Goal: Transaction & Acquisition: Purchase product/service

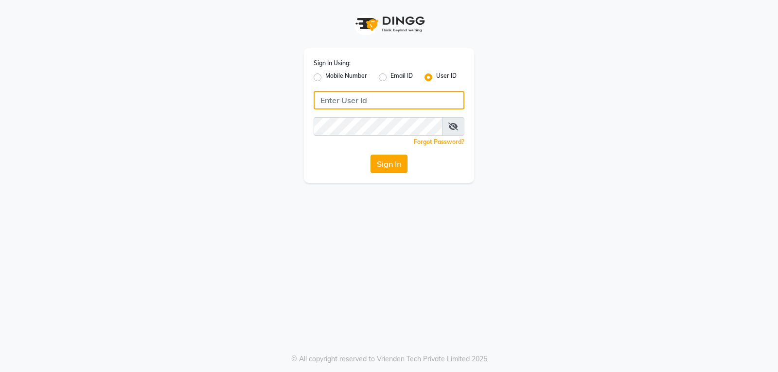
type input "e3901-01"
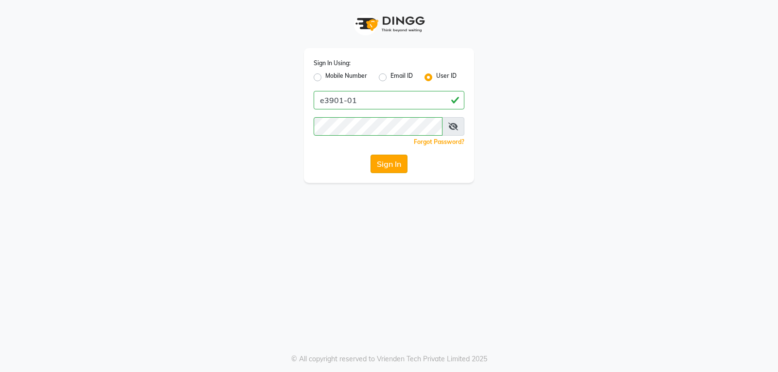
click at [383, 168] on button "Sign In" at bounding box center [388, 164] width 37 height 18
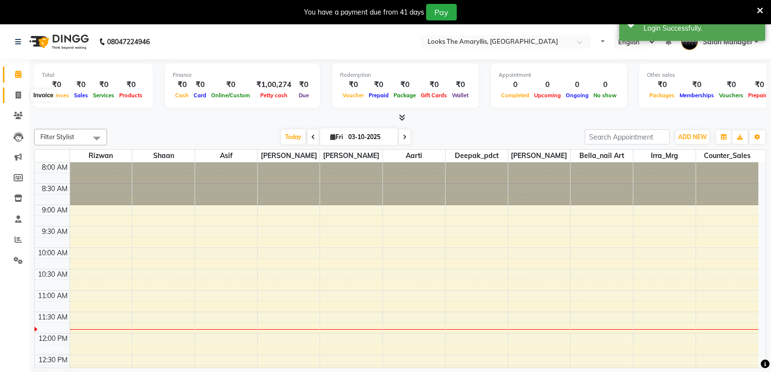
click at [18, 93] on icon at bounding box center [18, 94] width 5 height 7
select select "service"
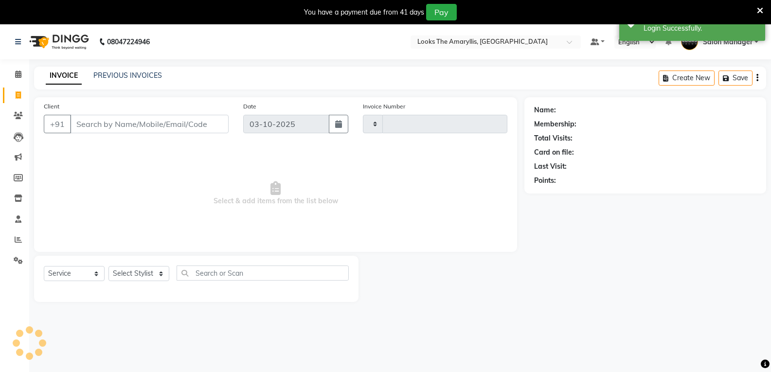
type input "4463"
select select "8939"
click at [164, 123] on input "Client" at bounding box center [149, 124] width 158 height 18
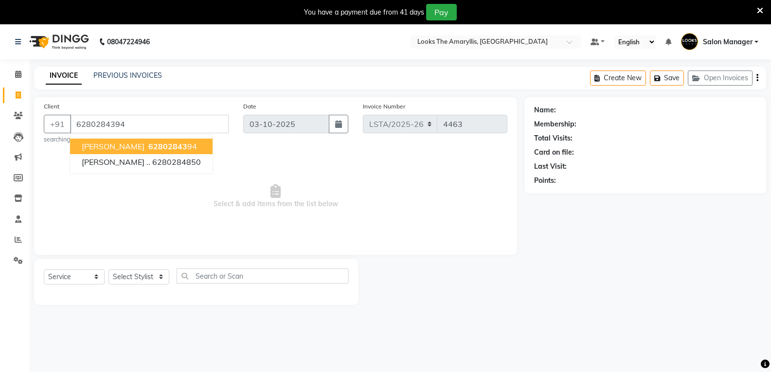
type input "6280284394"
select select "1: Object"
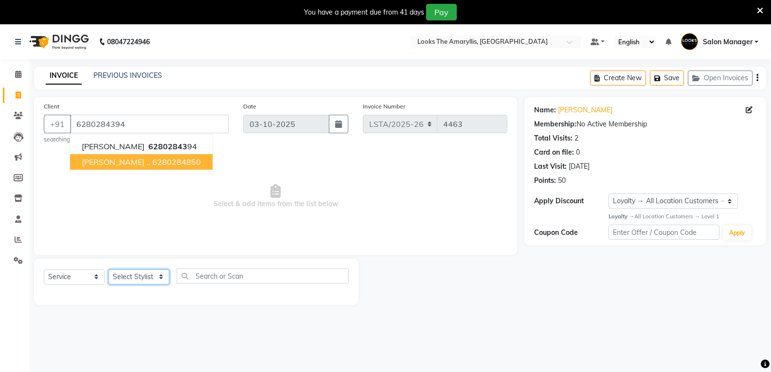
click at [140, 273] on select "Select Stylist [PERSON_NAME] art Counter_Sales Deepak_pdct Irra_Mrg [PERSON_NAM…" at bounding box center [138, 276] width 61 height 15
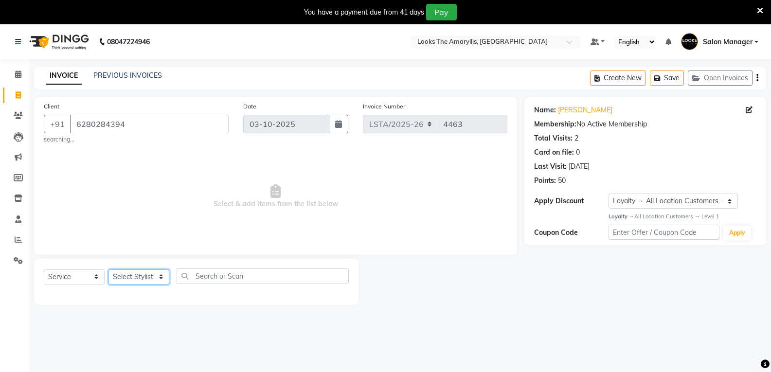
select select "90427"
click at [108, 269] on select "Select Stylist [PERSON_NAME] art Counter_Sales Deepak_pdct Irra_Mrg [PERSON_NAM…" at bounding box center [138, 276] width 61 height 15
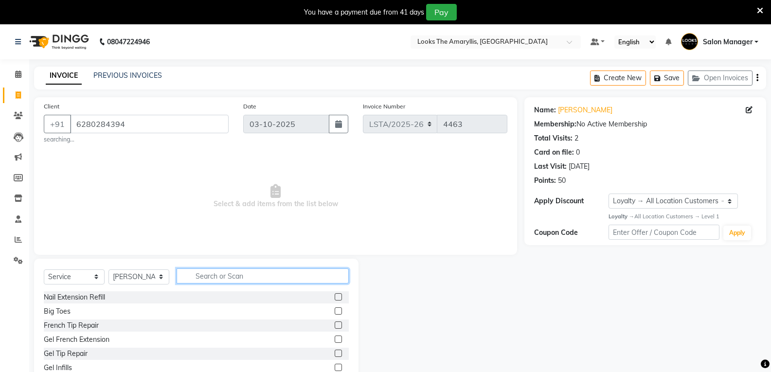
click at [234, 276] on input "text" at bounding box center [262, 275] width 172 height 15
type input "sty"
click at [335, 310] on div at bounding box center [341, 311] width 14 height 12
click at [334, 308] on label at bounding box center [337, 310] width 7 height 7
click at [334, 308] on input "checkbox" at bounding box center [337, 311] width 6 height 6
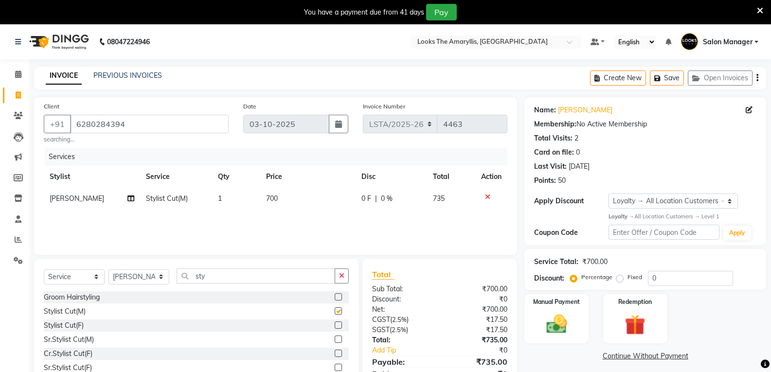
checkbox input "false"
click at [293, 196] on td "700" at bounding box center [307, 199] width 95 height 22
select select "90427"
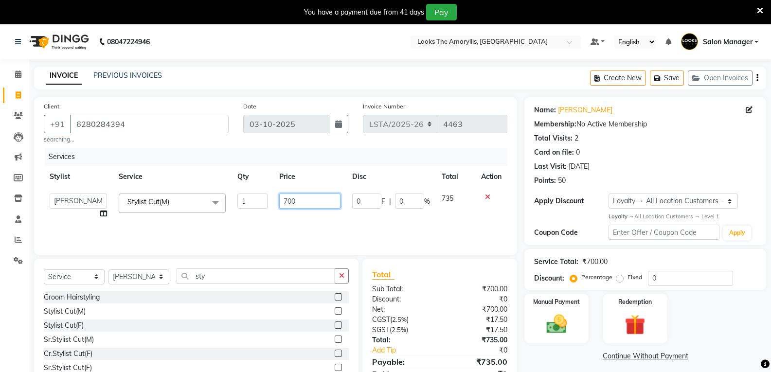
click at [318, 202] on input "700" at bounding box center [309, 201] width 61 height 15
type input "7"
type input "300"
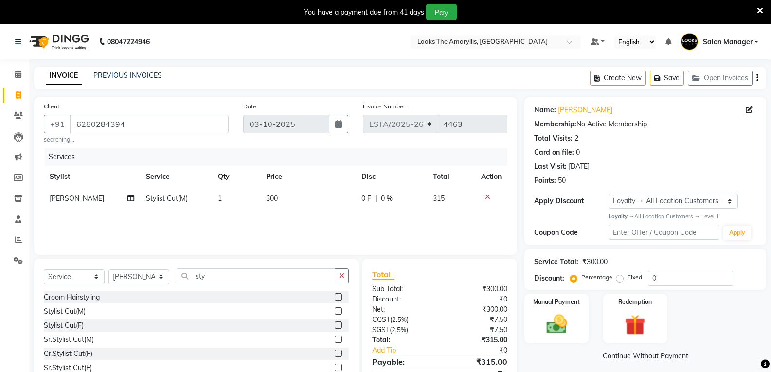
click at [256, 318] on div "Groom Hairstyling Stylist Cut(M) Stylist Cut(F) Sr.Stylist Cut(M) Cr.Stylist Cu…" at bounding box center [196, 339] width 305 height 97
click at [546, 330] on img at bounding box center [556, 324] width 35 height 25
click at [627, 356] on span "CASH" at bounding box center [624, 356] width 21 height 11
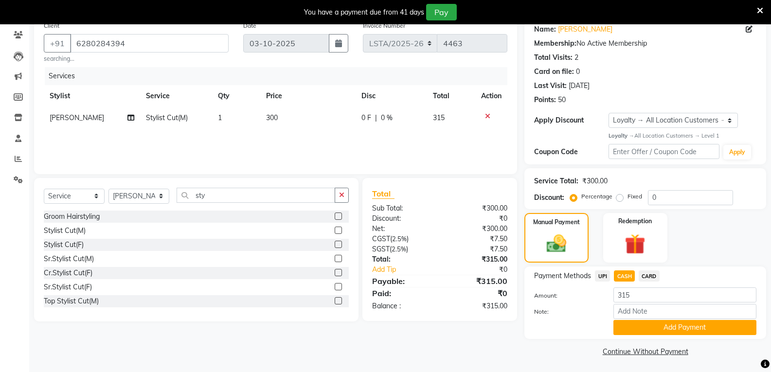
scroll to position [82, 0]
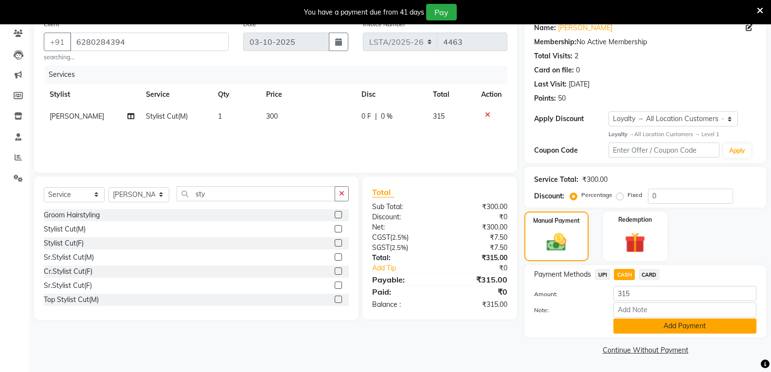
click at [635, 330] on button "Add Payment" at bounding box center [684, 325] width 143 height 15
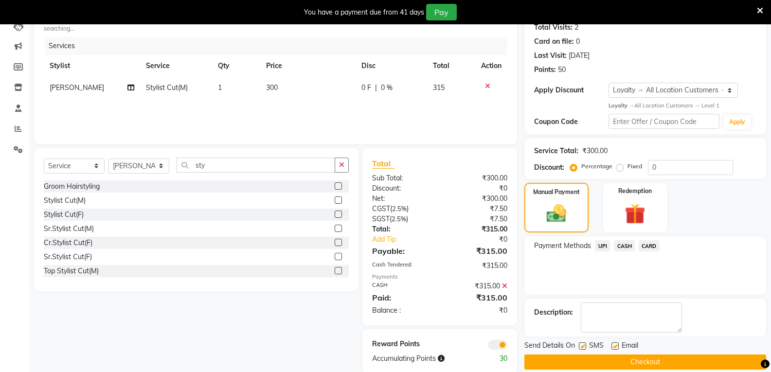
scroll to position [127, 0]
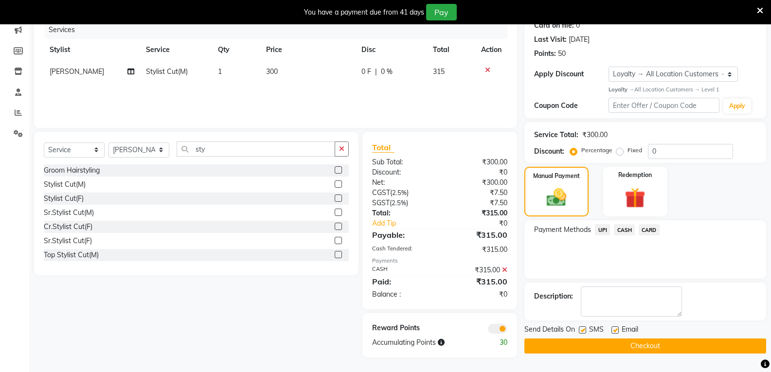
click at [581, 332] on label at bounding box center [582, 329] width 7 height 7
click at [581, 332] on input "checkbox" at bounding box center [582, 330] width 6 height 6
checkbox input "false"
click at [615, 331] on label at bounding box center [614, 329] width 7 height 7
click at [615, 331] on input "checkbox" at bounding box center [614, 330] width 6 height 6
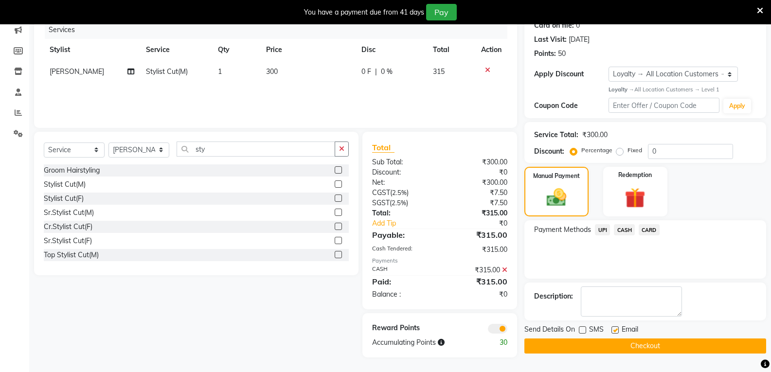
checkbox input "false"
drag, startPoint x: 616, startPoint y: 350, endPoint x: 600, endPoint y: 349, distance: 15.6
click at [616, 350] on button "Checkout" at bounding box center [645, 345] width 242 height 15
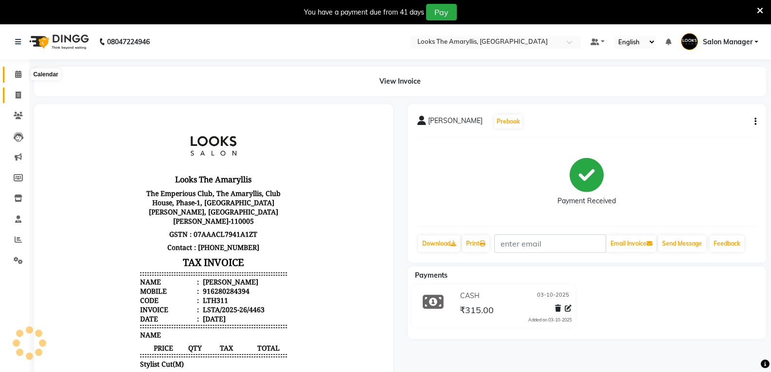
drag, startPoint x: 16, startPoint y: 78, endPoint x: 20, endPoint y: 101, distance: 23.3
click at [16, 78] on span at bounding box center [18, 74] width 17 height 11
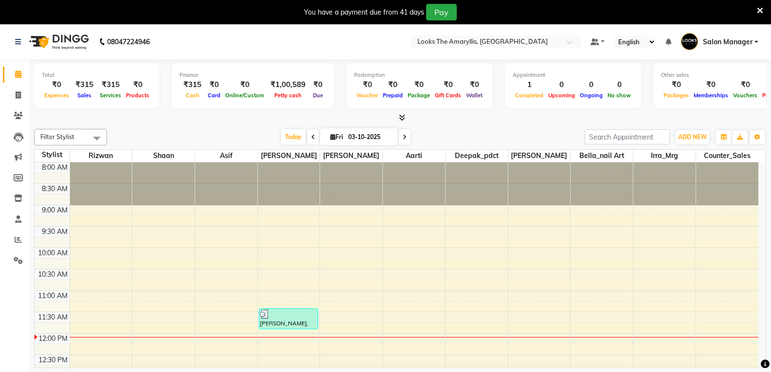
click at [760, 10] on icon at bounding box center [759, 10] width 6 height 9
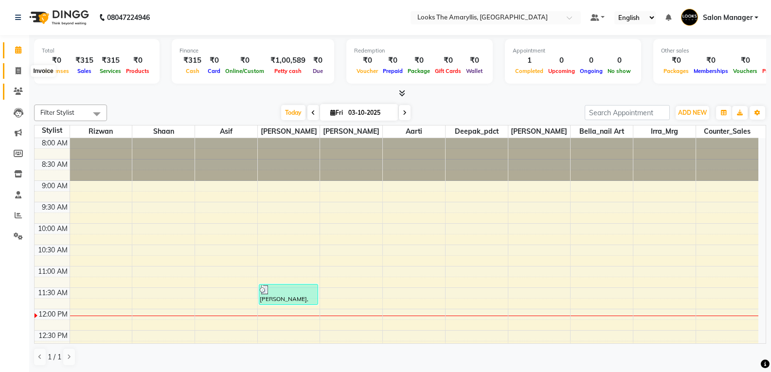
drag, startPoint x: 19, startPoint y: 73, endPoint x: 24, endPoint y: 84, distance: 11.6
click at [19, 73] on icon at bounding box center [18, 70] width 5 height 7
select select "service"
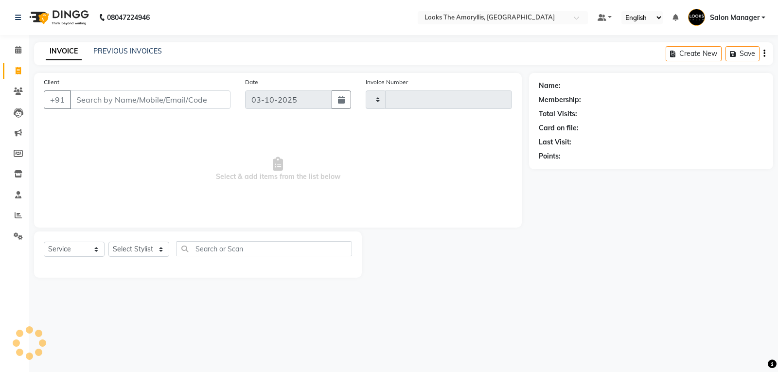
type input "4464"
select select "8939"
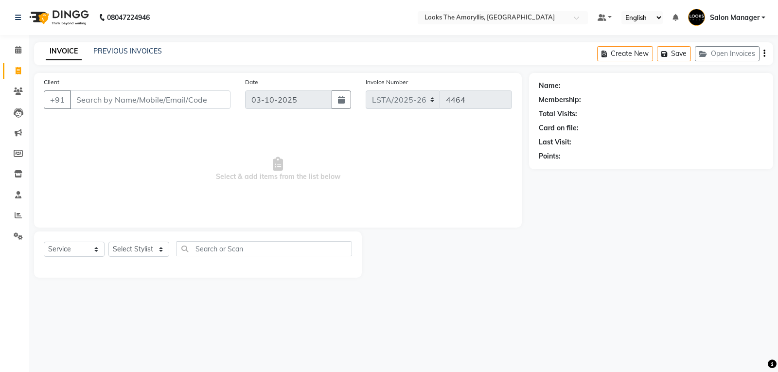
click at [138, 104] on input "Client" at bounding box center [150, 99] width 160 height 18
drag, startPoint x: 134, startPoint y: 102, endPoint x: 120, endPoint y: 97, distance: 15.4
click at [134, 102] on input "Client" at bounding box center [150, 99] width 160 height 18
type input "9718691999"
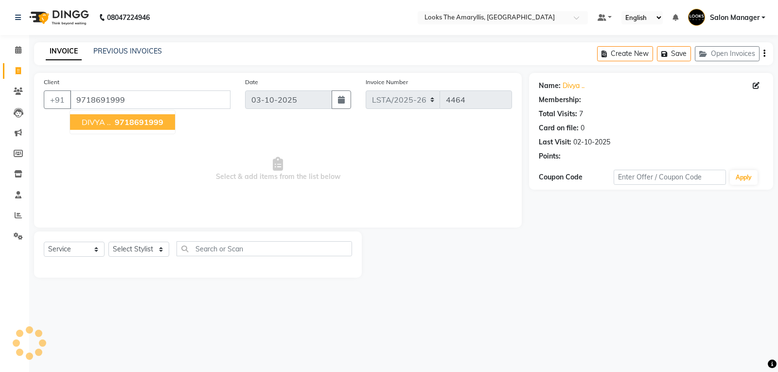
select select "1: Object"
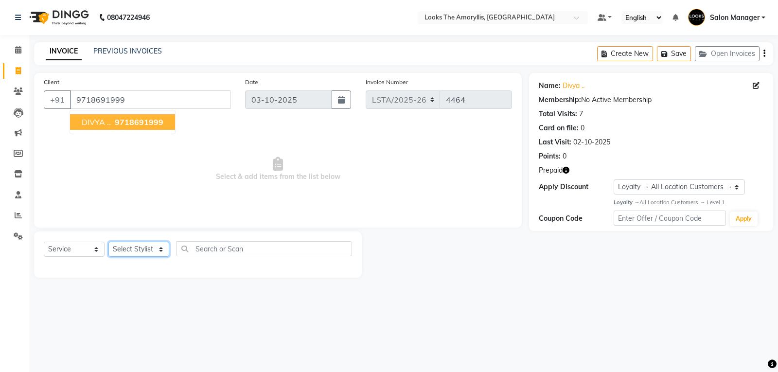
click at [141, 250] on select "Select Stylist [PERSON_NAME] art Counter_Sales Deepak_pdct Irra_Mrg [PERSON_NAM…" at bounding box center [138, 249] width 61 height 15
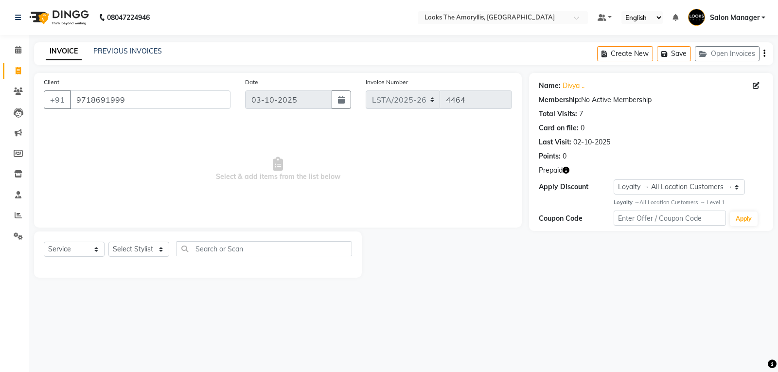
drag, startPoint x: 249, startPoint y: 307, endPoint x: 236, endPoint y: 313, distance: 13.9
click at [247, 310] on div "08047224946 Select Location × Looks The Amaryllis, [GEOGRAPHIC_DATA] Default Pa…" at bounding box center [389, 186] width 778 height 372
click at [18, 54] on span at bounding box center [18, 50] width 17 height 11
click at [17, 49] on icon at bounding box center [18, 49] width 6 height 7
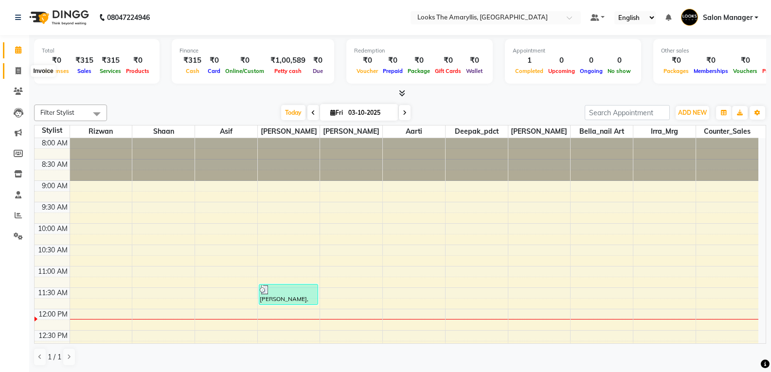
click at [18, 70] on icon at bounding box center [18, 70] width 5 height 7
select select "service"
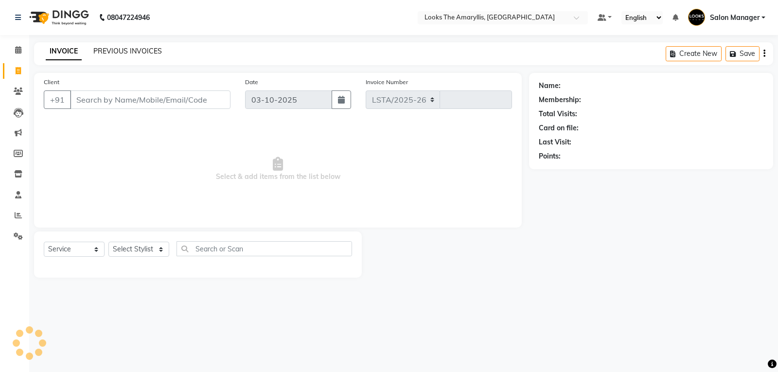
select select "8939"
type input "4464"
click at [141, 98] on input "Client" at bounding box center [150, 99] width 160 height 18
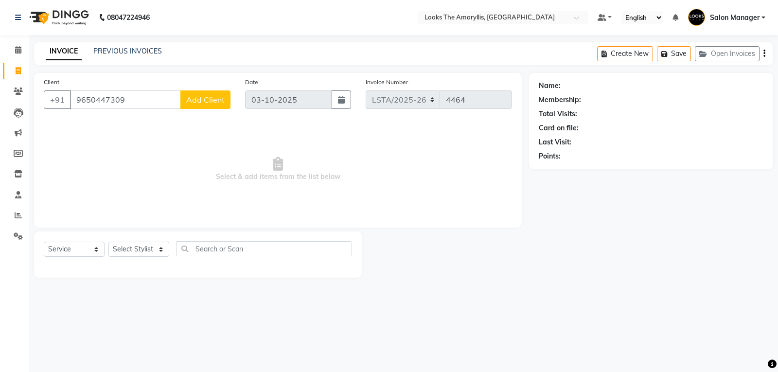
click at [148, 106] on input "9650447309" at bounding box center [125, 99] width 111 height 18
type input "9"
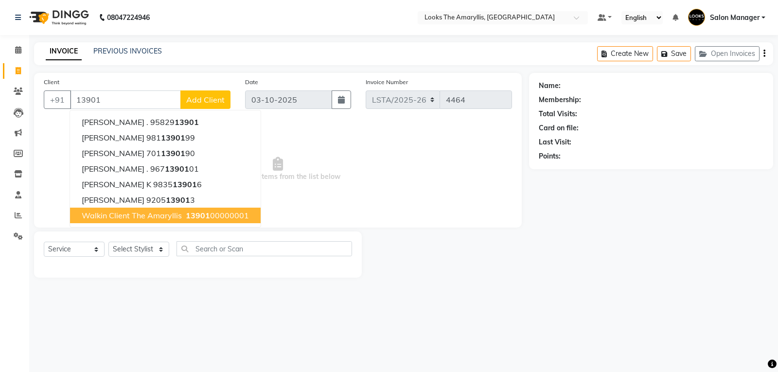
click at [174, 219] on span "Walkin Client The Amaryllis" at bounding box center [132, 216] width 100 height 10
type input "1390100000001"
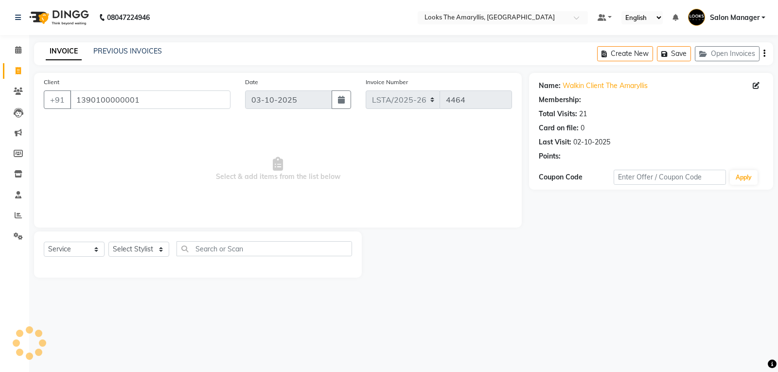
select select "1: Object"
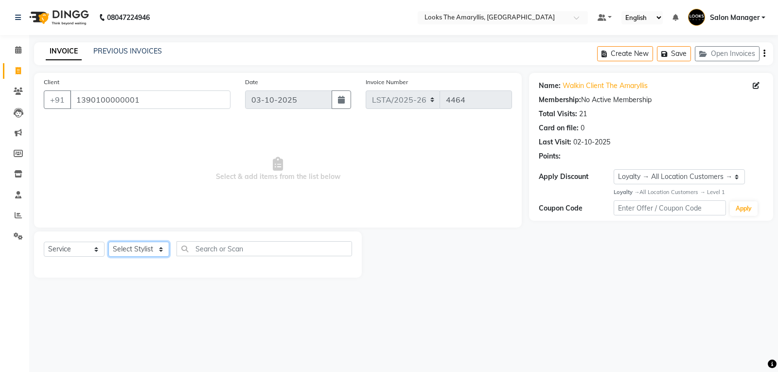
click at [148, 251] on select "Select Stylist [PERSON_NAME] art Counter_Sales Deepak_pdct Irra_Mrg [PERSON_NAM…" at bounding box center [138, 249] width 61 height 15
select select "90431"
click at [108, 242] on select "Select Stylist [PERSON_NAME] art Counter_Sales Deepak_pdct Irra_Mrg [PERSON_NAM…" at bounding box center [138, 249] width 61 height 15
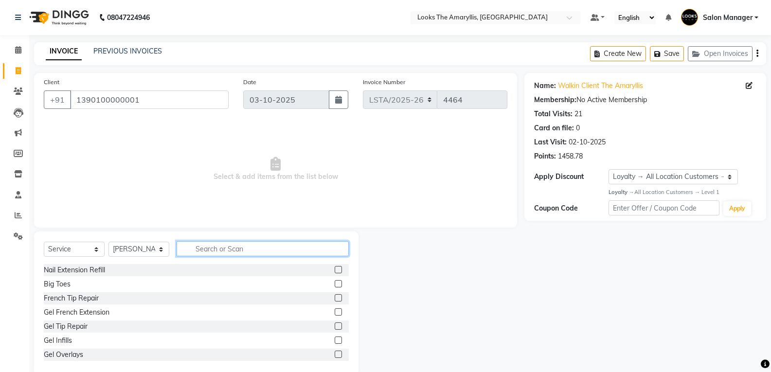
click at [220, 246] on input "text" at bounding box center [262, 248] width 172 height 15
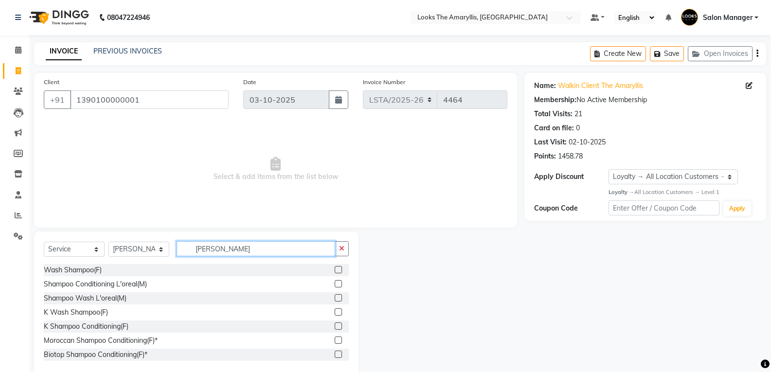
type input "[PERSON_NAME]"
click at [334, 269] on label at bounding box center [337, 269] width 7 height 7
click at [334, 269] on input "checkbox" at bounding box center [337, 270] width 6 height 6
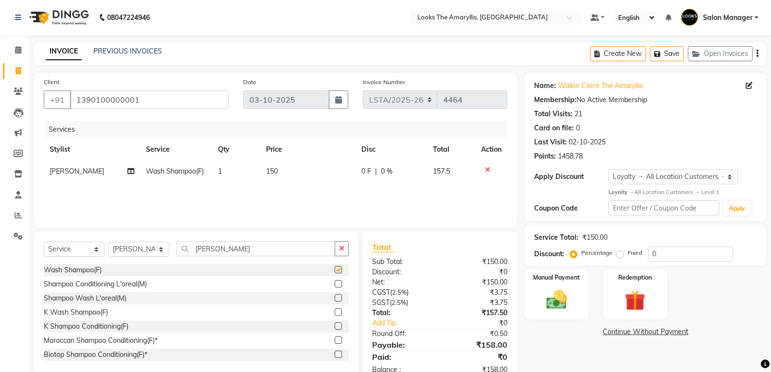
checkbox input "false"
click at [285, 166] on td "150" at bounding box center [307, 171] width 95 height 22
select select "90431"
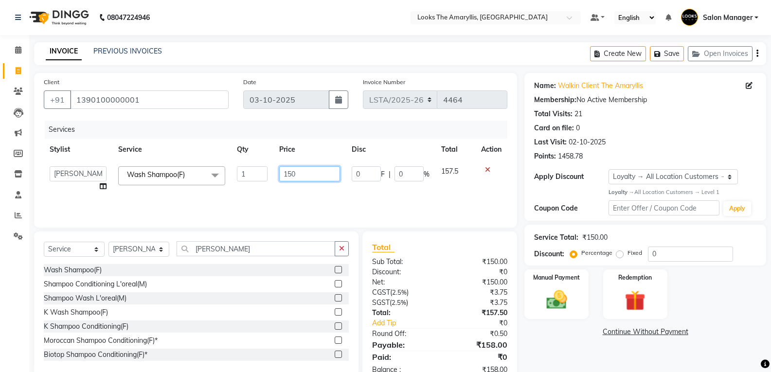
drag, startPoint x: 310, startPoint y: 171, endPoint x: 303, endPoint y: 177, distance: 9.0
click at [310, 171] on input "150" at bounding box center [309, 173] width 61 height 15
type input "1"
type input "350"
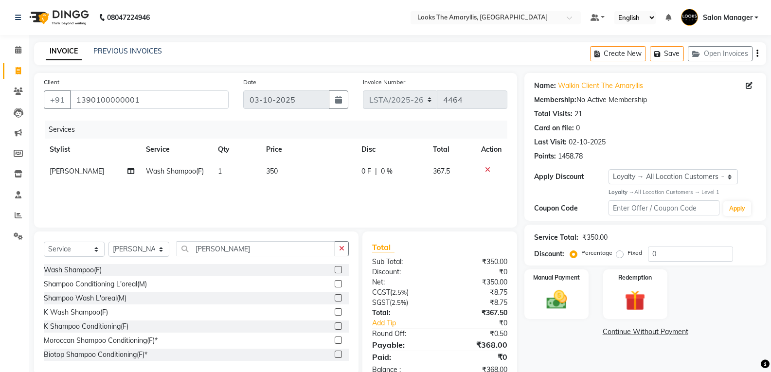
click at [232, 300] on div "Shampoo Wash L'oreal(M)" at bounding box center [196, 298] width 305 height 12
click at [573, 307] on img at bounding box center [556, 299] width 35 height 25
click at [601, 332] on span "UPI" at bounding box center [602, 332] width 15 height 11
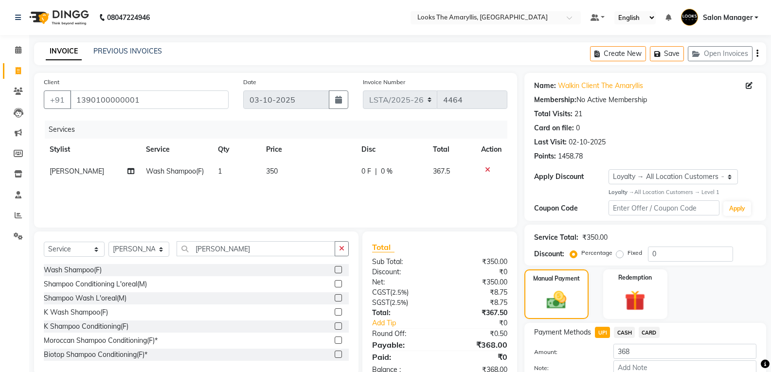
scroll to position [58, 0]
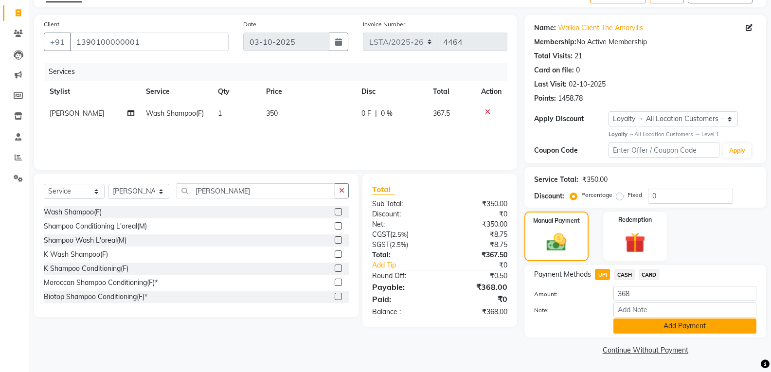
click at [648, 331] on button "Add Payment" at bounding box center [684, 325] width 143 height 15
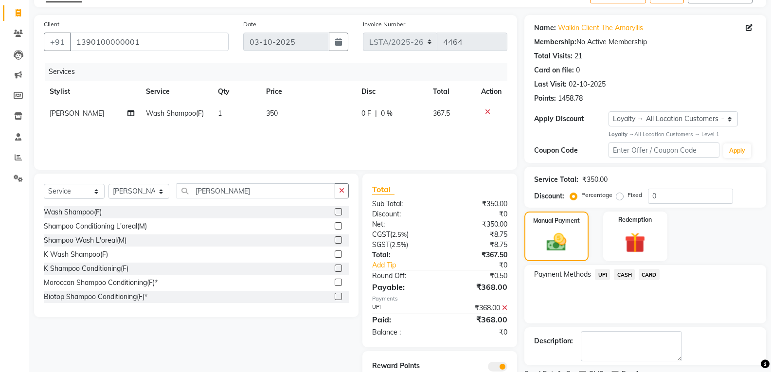
scroll to position [99, 0]
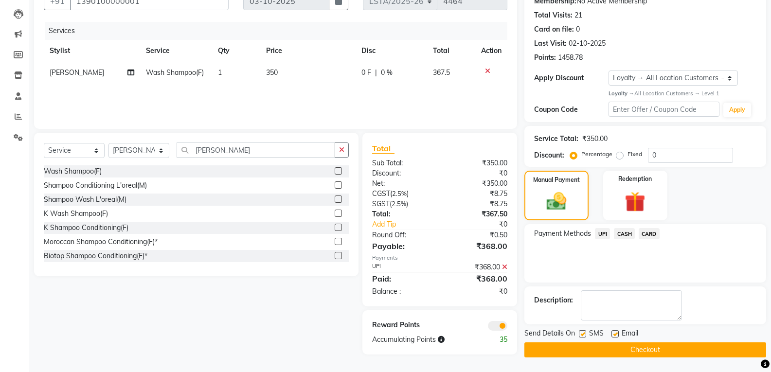
click at [583, 334] on label at bounding box center [582, 333] width 7 height 7
click at [583, 334] on input "checkbox" at bounding box center [582, 334] width 6 height 6
checkbox input "false"
click at [617, 334] on label at bounding box center [614, 333] width 7 height 7
click at [617, 334] on input "checkbox" at bounding box center [614, 334] width 6 height 6
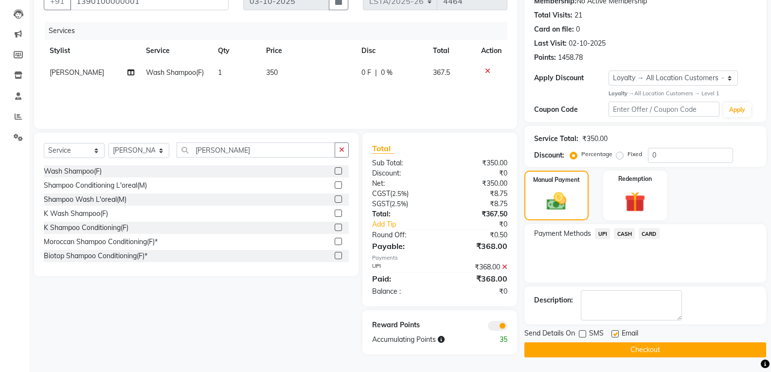
checkbox input "false"
click at [624, 352] on button "Checkout" at bounding box center [645, 349] width 242 height 15
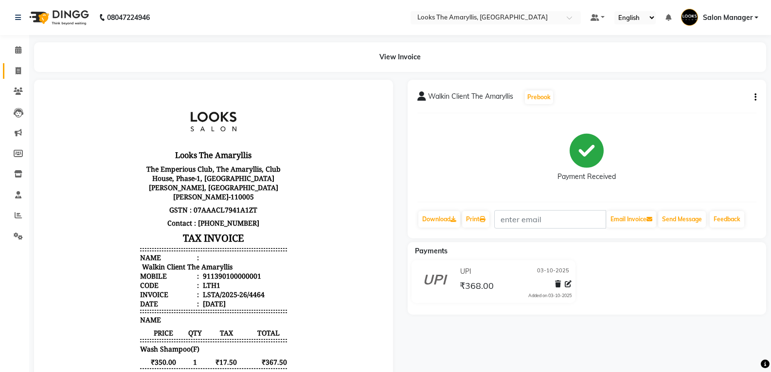
click at [18, 71] on icon at bounding box center [18, 70] width 5 height 7
select select "service"
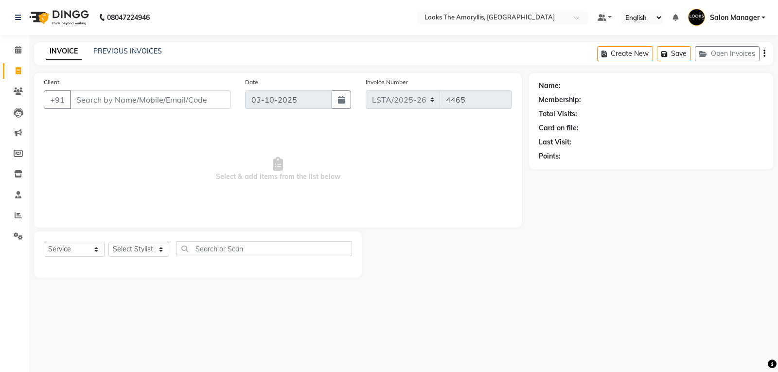
click at [148, 98] on input "Client" at bounding box center [150, 99] width 160 height 18
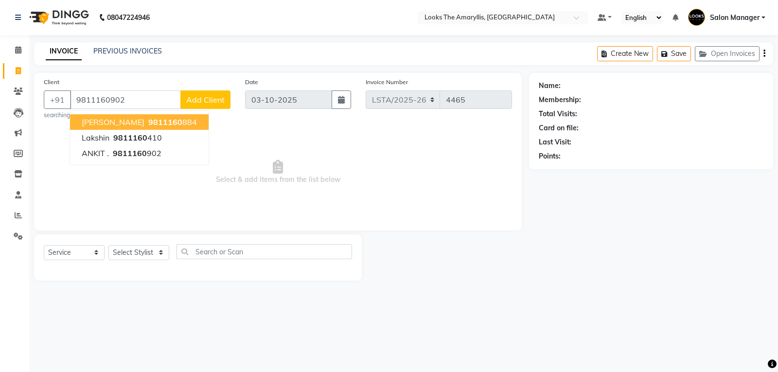
type input "9811160902"
select select "1: Object"
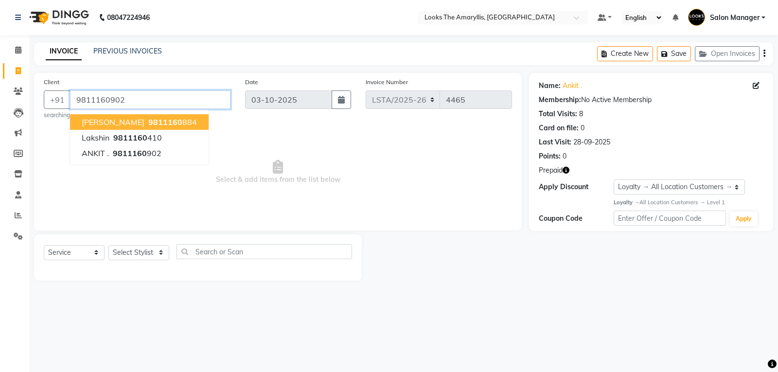
click at [146, 102] on input "9811160902" at bounding box center [150, 99] width 160 height 18
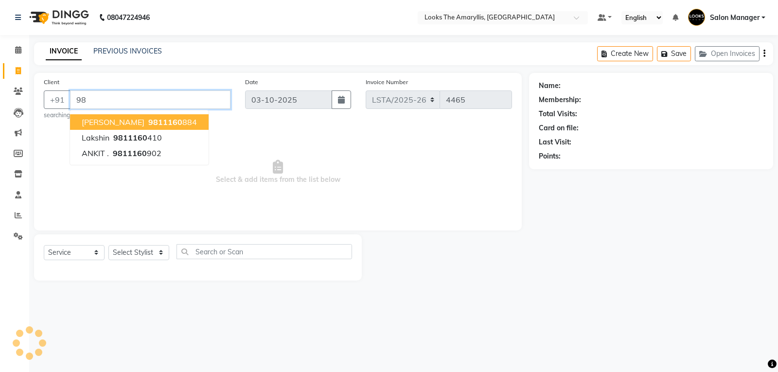
type input "9"
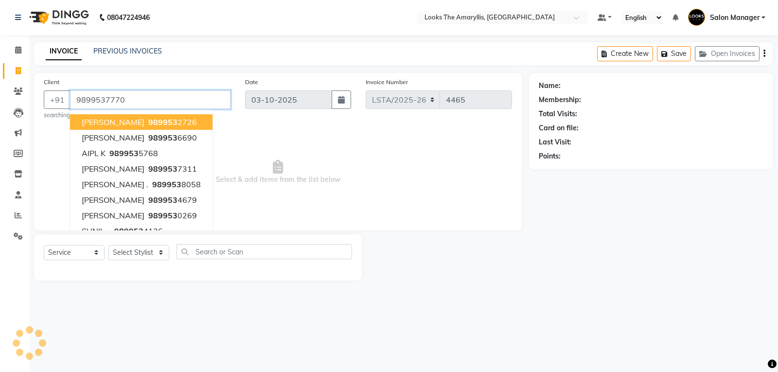
type input "9899537770"
select select "1: Object"
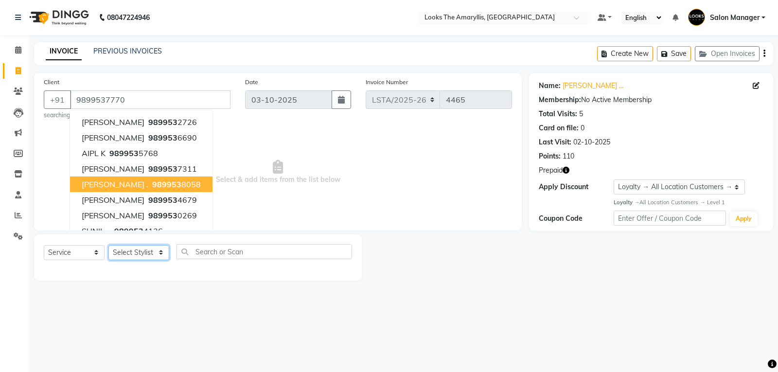
click at [137, 251] on select "Select Stylist [PERSON_NAME] art Counter_Sales Deepak_pdct Irra_Mrg [PERSON_NAM…" at bounding box center [138, 252] width 61 height 15
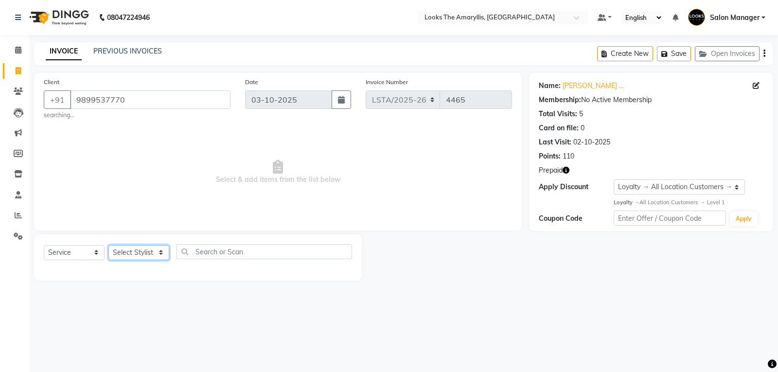
select select "90425"
click at [108, 245] on select "Select Stylist [PERSON_NAME] art Counter_Sales Deepak_pdct Irra_Mrg [PERSON_NAM…" at bounding box center [138, 252] width 61 height 15
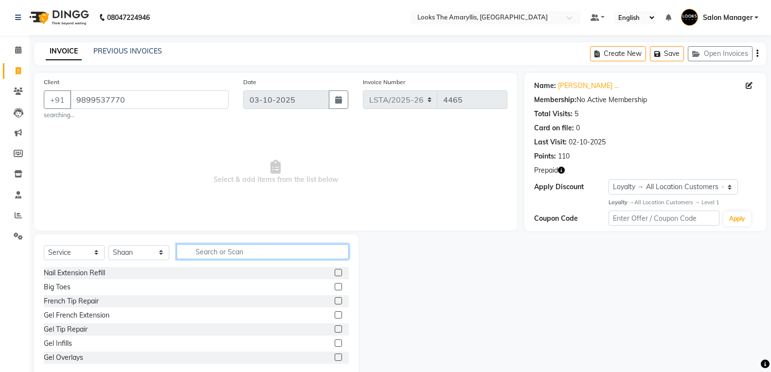
click at [222, 252] on input "text" at bounding box center [262, 251] width 172 height 15
type input "touch"
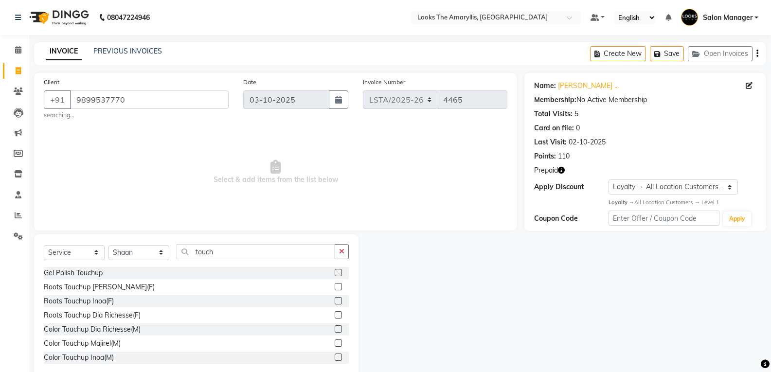
click at [334, 286] on label at bounding box center [337, 286] width 7 height 7
click at [334, 286] on input "checkbox" at bounding box center [337, 287] width 6 height 6
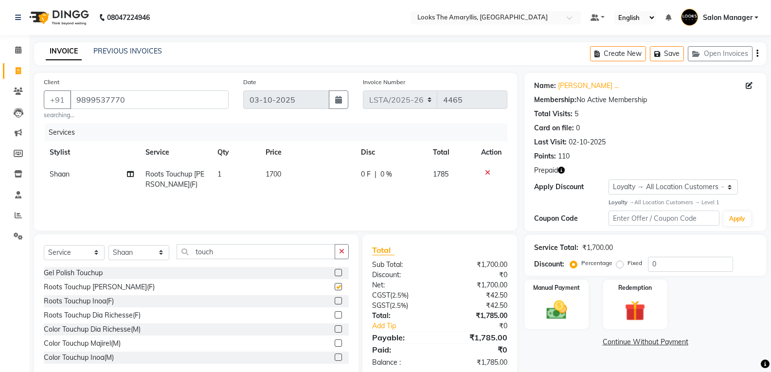
checkbox input "false"
click at [288, 174] on td "1700" at bounding box center [308, 179] width 96 height 32
select select "90425"
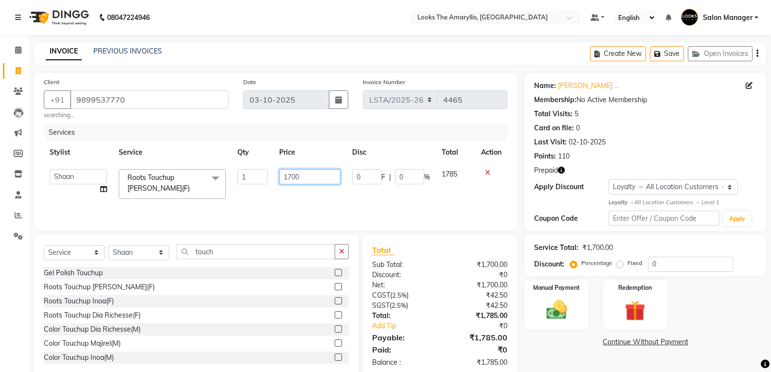
click at [313, 172] on input "1700" at bounding box center [309, 176] width 61 height 15
type input "1"
type input "950"
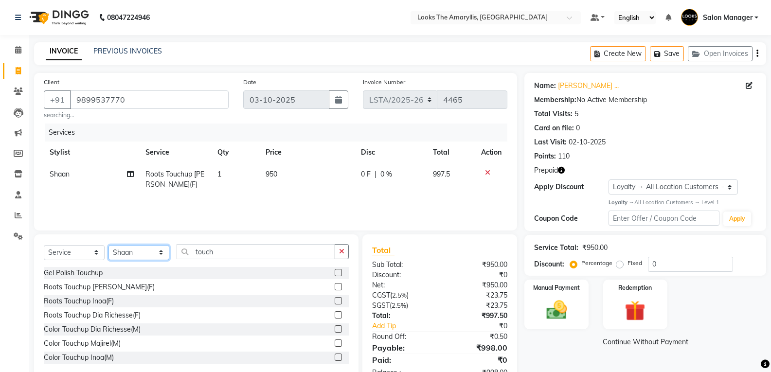
click at [155, 249] on select "Select Stylist [PERSON_NAME] art Counter_Sales Deepak_pdct Irra_Mrg [PERSON_NAM…" at bounding box center [138, 252] width 61 height 15
select select "90430"
click at [108, 245] on select "Select Stylist [PERSON_NAME] art Counter_Sales Deepak_pdct Irra_Mrg [PERSON_NAM…" at bounding box center [138, 252] width 61 height 15
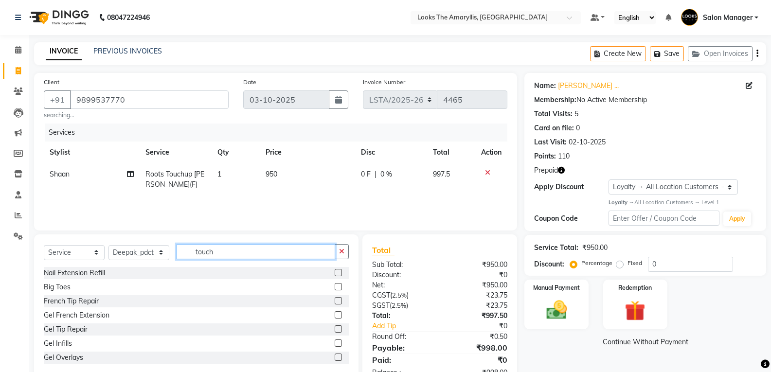
click at [229, 251] on input "touch" at bounding box center [255, 251] width 158 height 15
type input "t"
type input "wash"
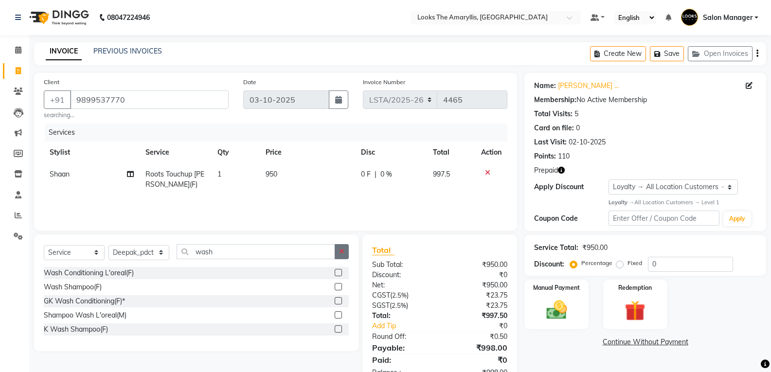
click at [340, 272] on label at bounding box center [337, 272] width 7 height 7
click at [340, 272] on input "checkbox" at bounding box center [337, 273] width 6 height 6
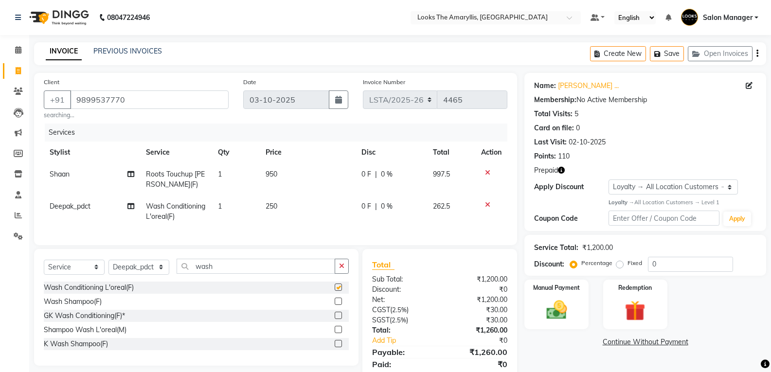
checkbox input "false"
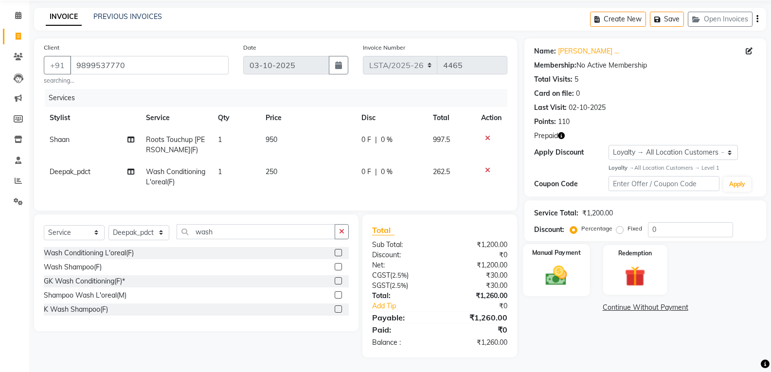
click at [568, 270] on img at bounding box center [556, 275] width 35 height 25
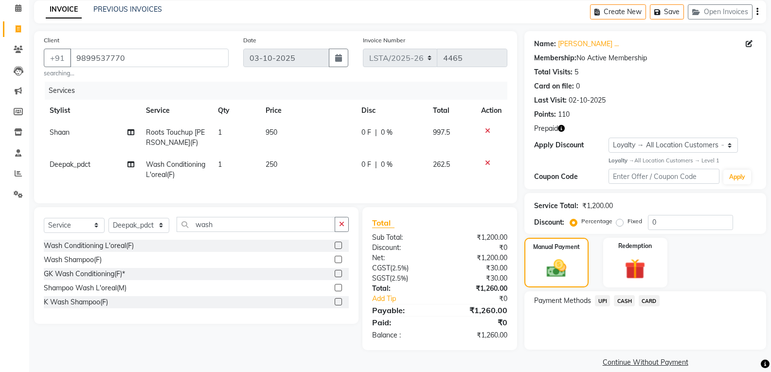
click at [603, 299] on span "UPI" at bounding box center [602, 300] width 15 height 11
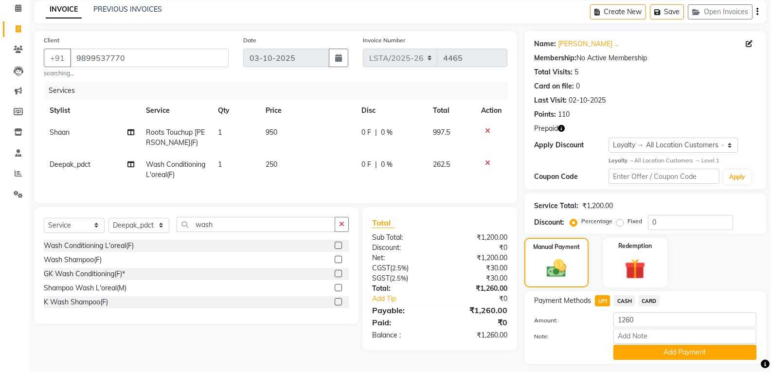
scroll to position [68, 0]
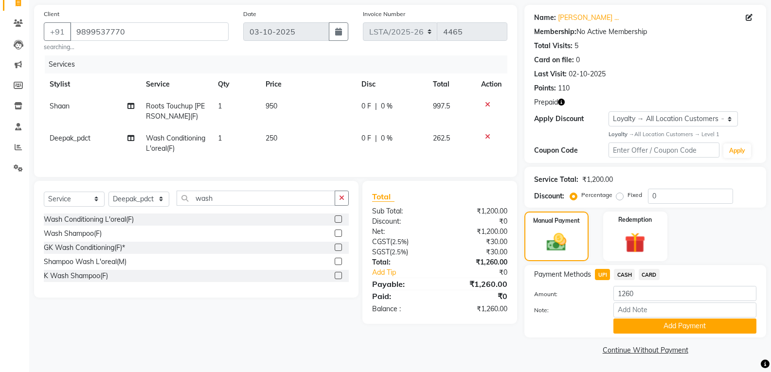
click at [649, 325] on button "Add Payment" at bounding box center [684, 325] width 143 height 15
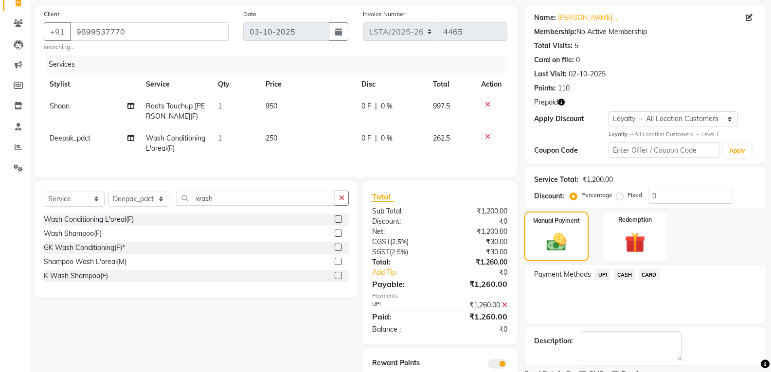
scroll to position [110, 0]
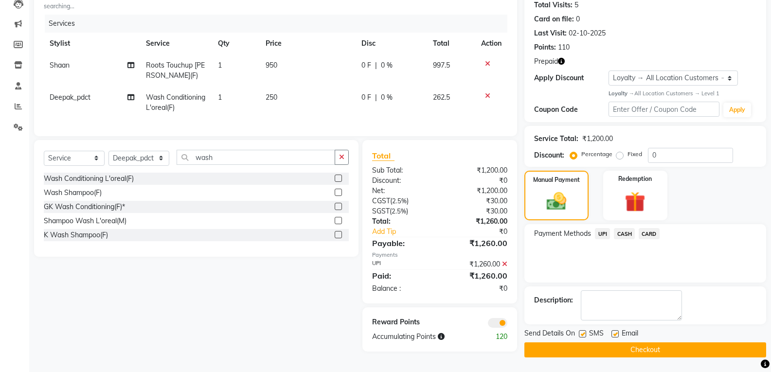
click at [583, 332] on label at bounding box center [582, 333] width 7 height 7
click at [583, 332] on input "checkbox" at bounding box center [582, 334] width 6 height 6
checkbox input "false"
drag, startPoint x: 617, startPoint y: 332, endPoint x: 612, endPoint y: 334, distance: 5.4
click at [617, 331] on label at bounding box center [614, 333] width 7 height 7
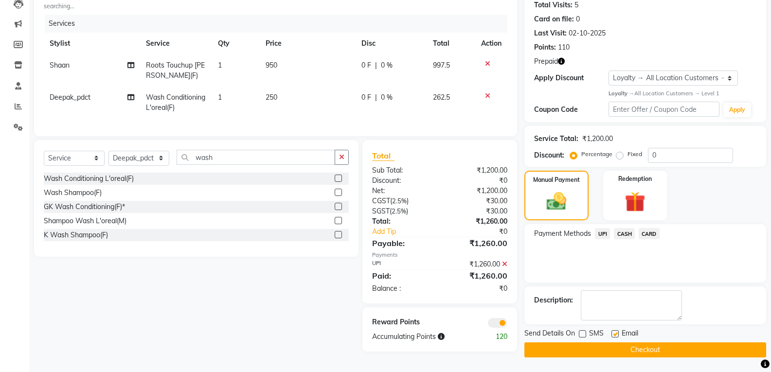
click at [617, 331] on input "checkbox" at bounding box center [614, 334] width 6 height 6
checkbox input "false"
drag, startPoint x: 610, startPoint y: 346, endPoint x: 599, endPoint y: 340, distance: 12.2
click at [610, 346] on button "Checkout" at bounding box center [645, 349] width 242 height 15
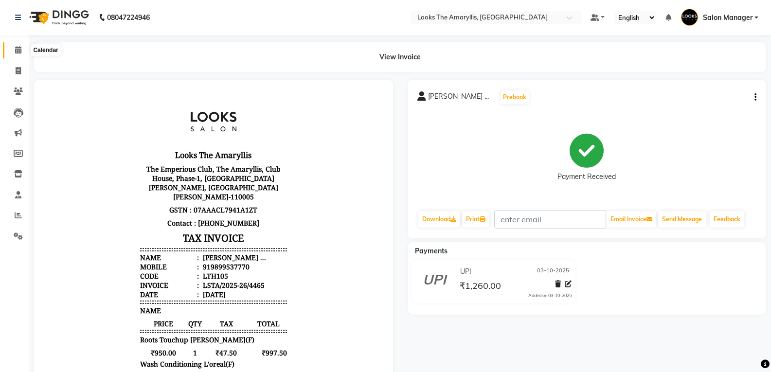
click at [23, 50] on span at bounding box center [18, 50] width 17 height 11
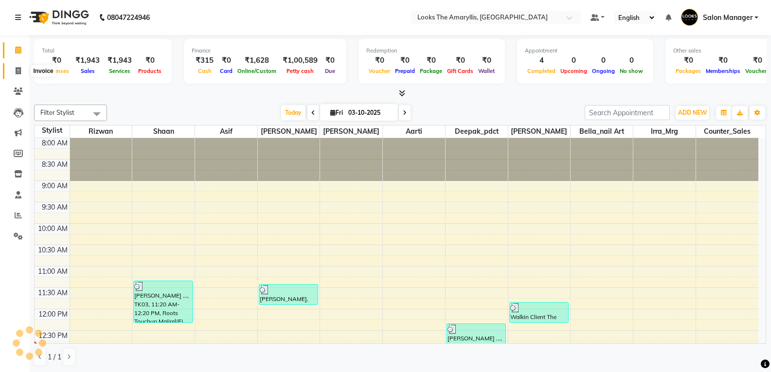
click at [18, 74] on span at bounding box center [18, 71] width 17 height 11
select select "service"
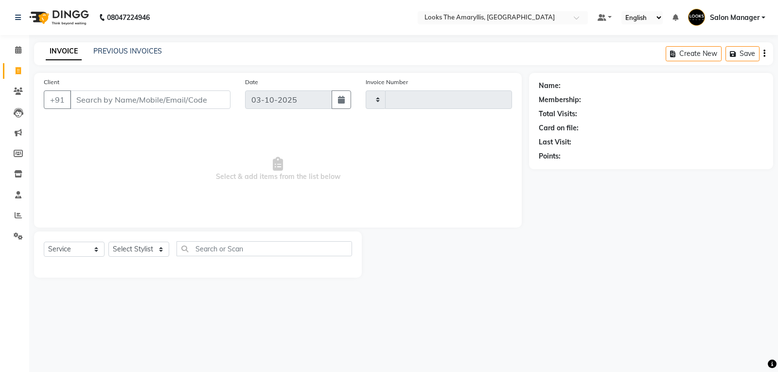
type input "4466"
select select "8939"
click at [173, 106] on input "Client" at bounding box center [150, 99] width 160 height 18
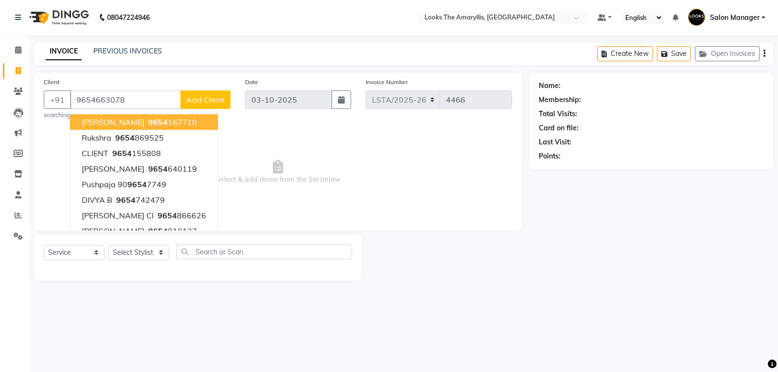
type input "9654663078"
select select "1: Object"
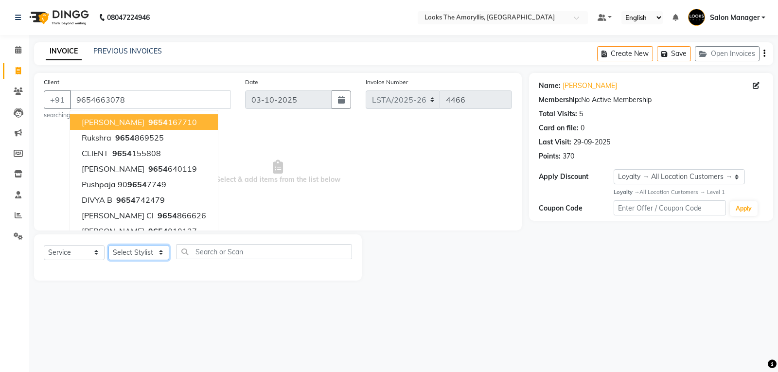
click at [163, 256] on select "Select Stylist [PERSON_NAME] art Counter_Sales Deepak_pdct Irra_Mrg [PERSON_NAM…" at bounding box center [138, 252] width 61 height 15
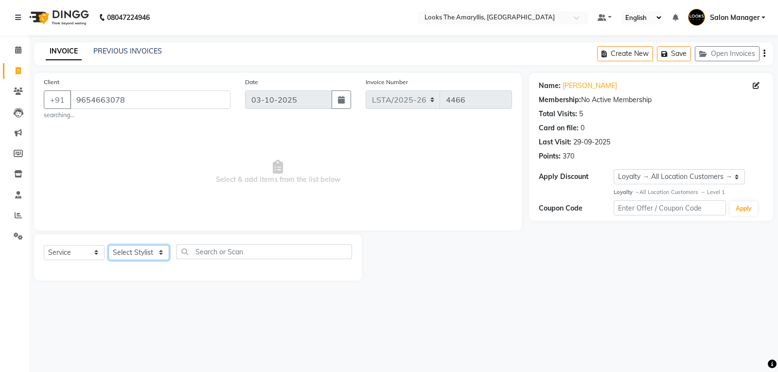
select select "90430"
click at [108, 245] on select "Select Stylist [PERSON_NAME] art Counter_Sales Deepak_pdct Irra_Mrg [PERSON_NAM…" at bounding box center [138, 252] width 61 height 15
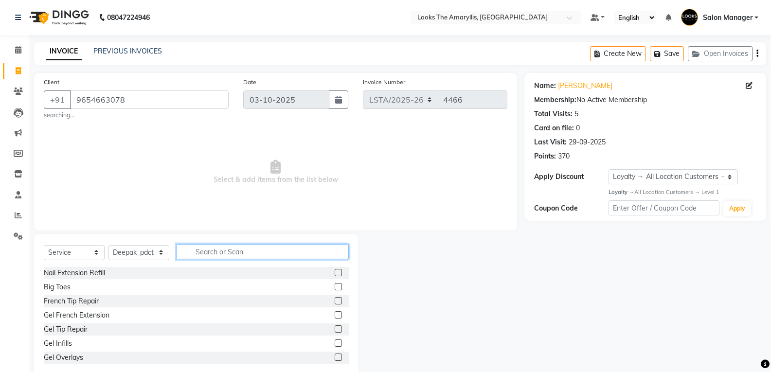
click at [212, 249] on input "text" at bounding box center [262, 251] width 172 height 15
type input "wash"
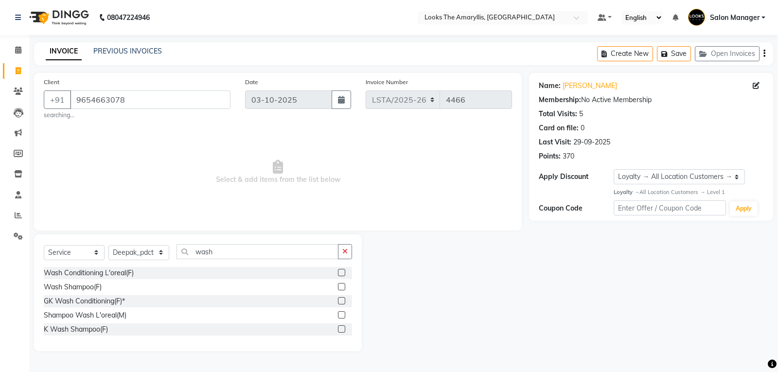
click at [342, 271] on label at bounding box center [341, 272] width 7 height 7
click at [342, 271] on input "checkbox" at bounding box center [341, 273] width 6 height 6
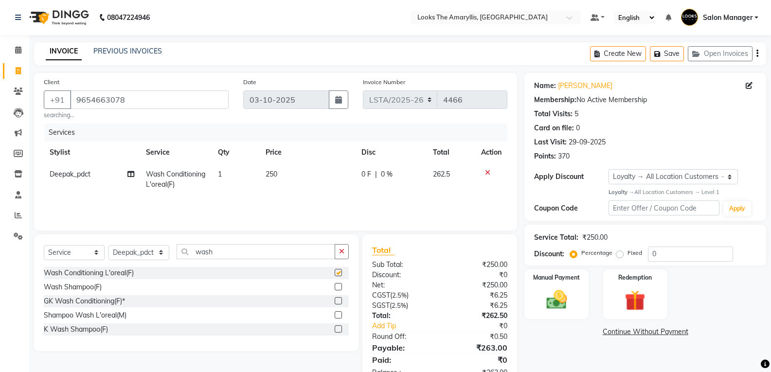
checkbox input "false"
click at [278, 176] on td "250" at bounding box center [307, 179] width 95 height 32
select select "90430"
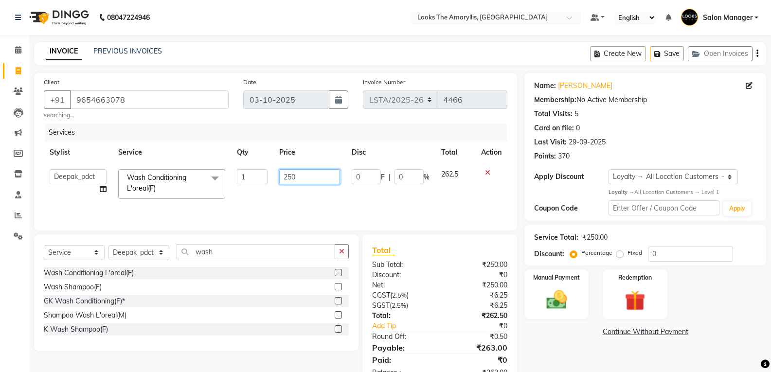
click at [307, 176] on input "250" at bounding box center [309, 176] width 61 height 15
type input "2"
type input "350"
click at [425, 273] on div "Discount:" at bounding box center [402, 275] width 75 height 10
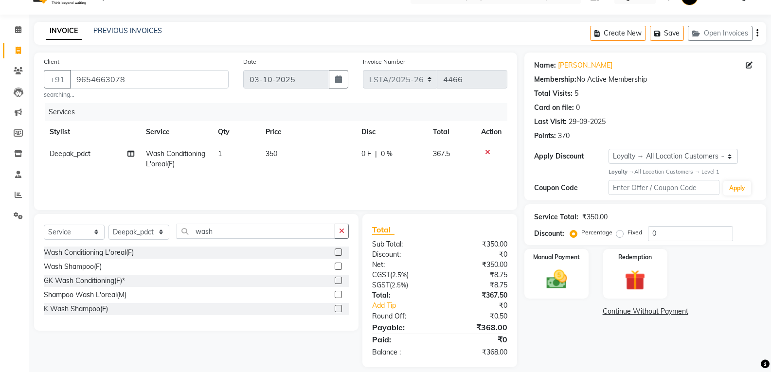
scroll to position [30, 0]
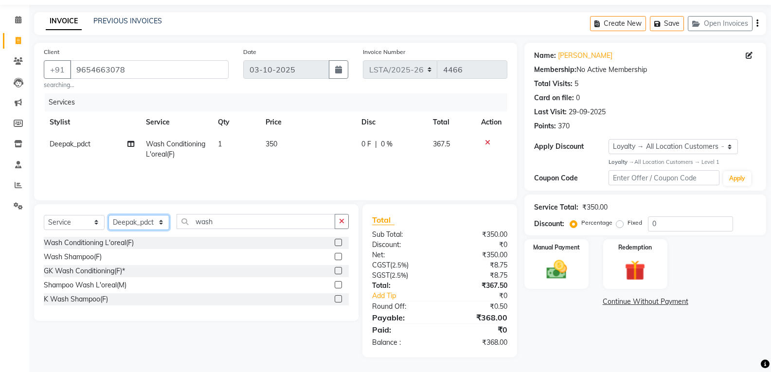
click at [162, 226] on select "Select Stylist [PERSON_NAME] art Counter_Sales Deepak_pdct Irra_Mrg [PERSON_NAM…" at bounding box center [138, 222] width 61 height 15
select select "90428"
click at [108, 215] on select "Select Stylist [PERSON_NAME] art Counter_Sales Deepak_pdct Irra_Mrg [PERSON_NAM…" at bounding box center [138, 222] width 61 height 15
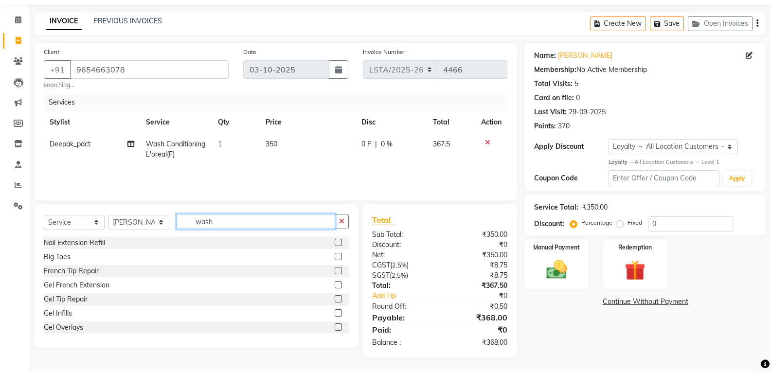
click at [219, 216] on input "wash" at bounding box center [255, 221] width 158 height 15
type input "eye"
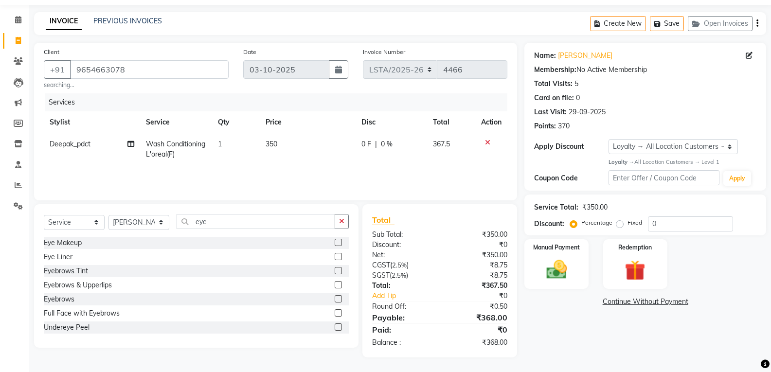
click at [334, 283] on label at bounding box center [337, 284] width 7 height 7
click at [334, 283] on input "checkbox" at bounding box center [337, 285] width 6 height 6
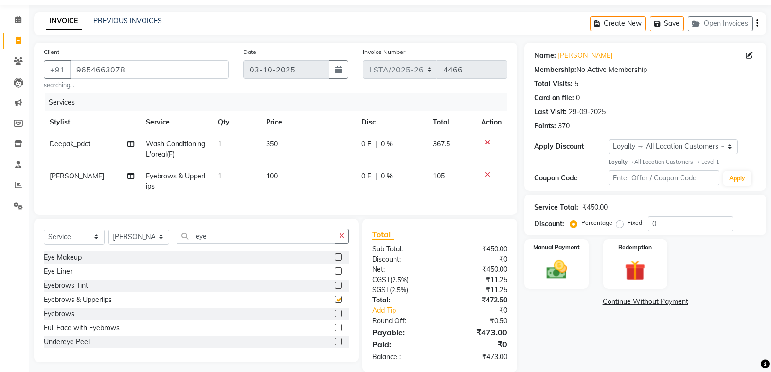
checkbox input "false"
click at [245, 244] on input "eye" at bounding box center [255, 236] width 158 height 15
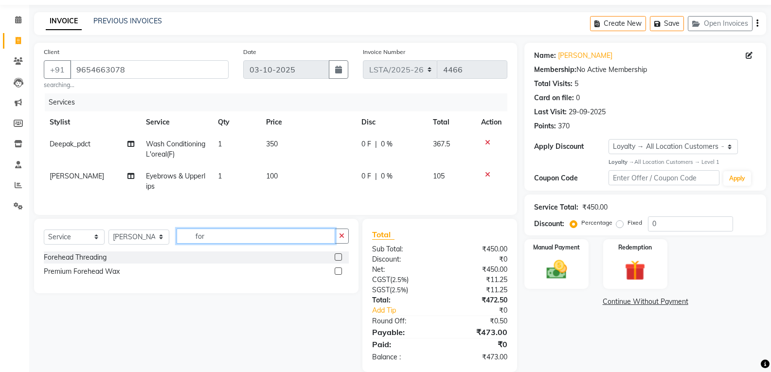
type input "for"
click at [336, 261] on label at bounding box center [337, 256] width 7 height 7
click at [336, 261] on input "checkbox" at bounding box center [337, 257] width 6 height 6
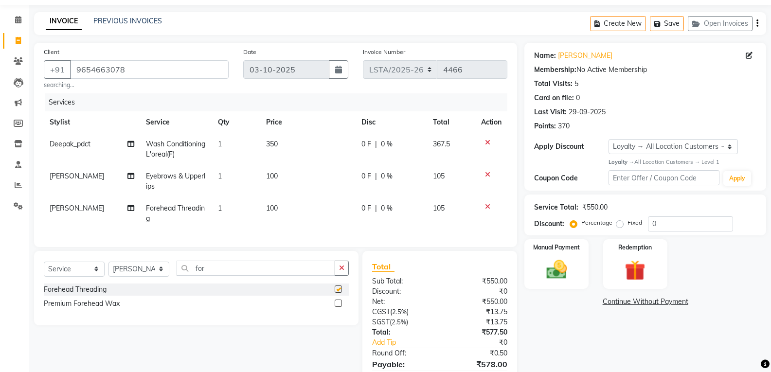
checkbox input "false"
click at [290, 211] on td "100" at bounding box center [307, 213] width 95 height 32
select select "90428"
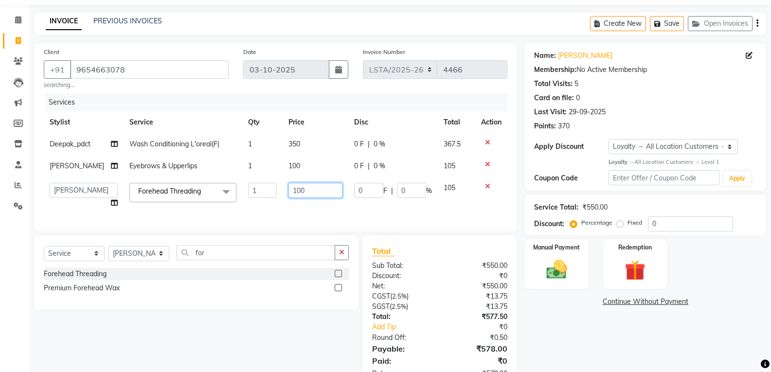
click at [313, 193] on input "100" at bounding box center [315, 190] width 54 height 15
type input "1"
type input "50"
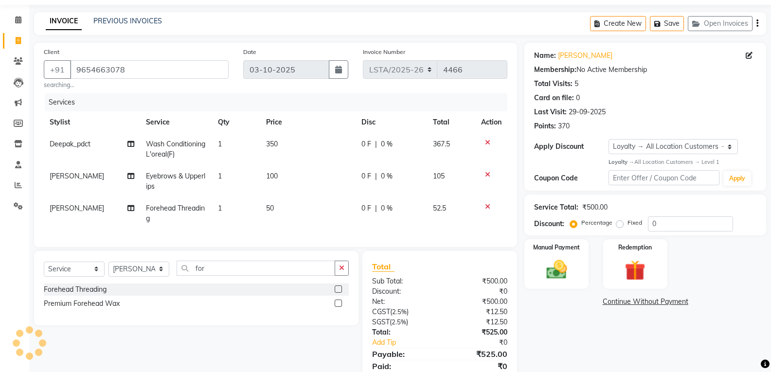
click at [418, 279] on div "Total Sub Total: ₹500.00 Discount: ₹0 Net: ₹500.00 CGST ( 2.5% ) ₹12.50 SGST ( …" at bounding box center [439, 322] width 135 height 123
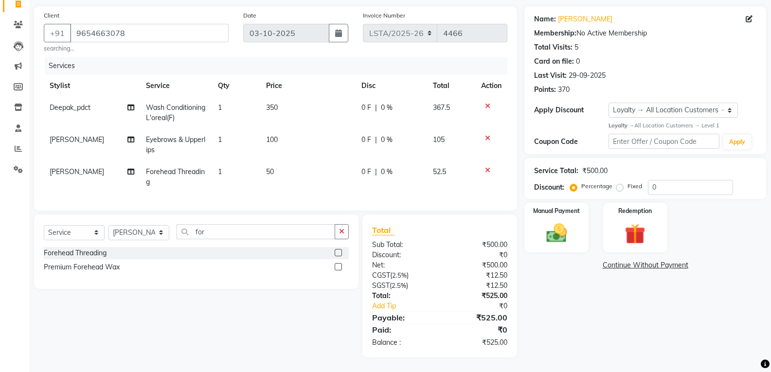
scroll to position [74, 0]
click at [558, 226] on img at bounding box center [556, 233] width 35 height 25
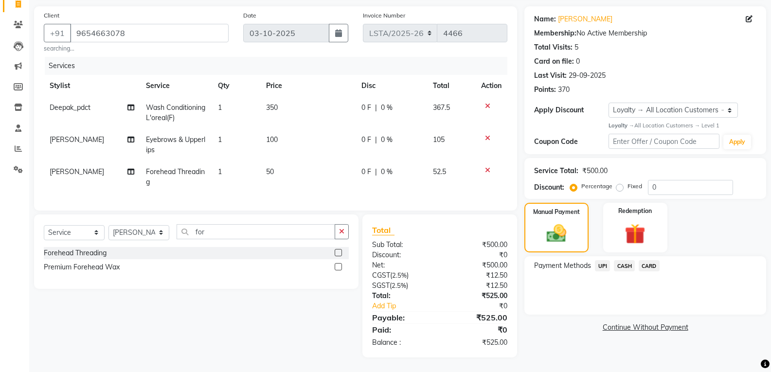
click at [601, 260] on span "UPI" at bounding box center [602, 265] width 15 height 11
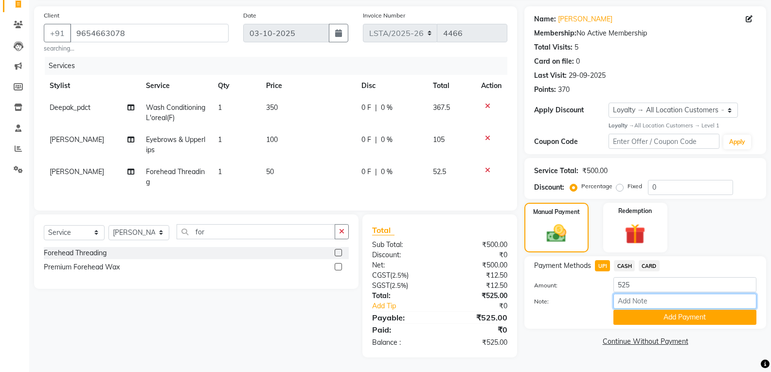
click at [625, 300] on input "Note:" at bounding box center [684, 301] width 143 height 15
click at [621, 312] on button "Add Payment" at bounding box center [684, 317] width 143 height 15
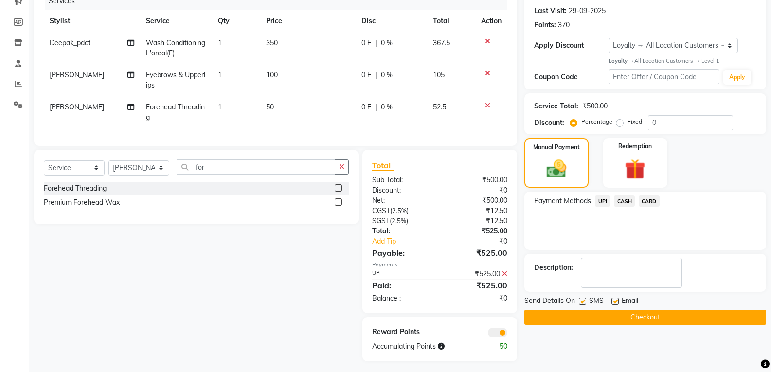
scroll to position [142, 0]
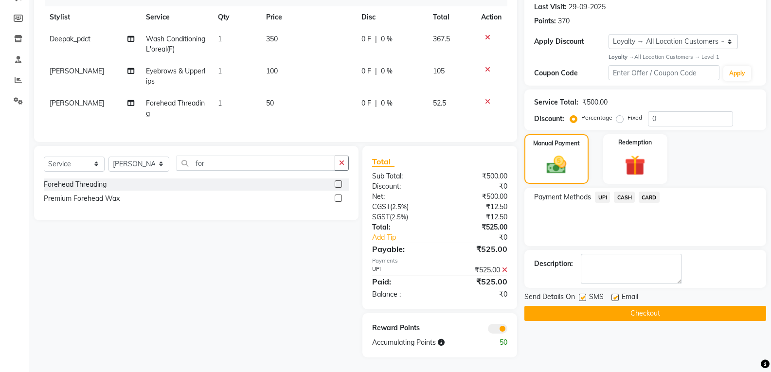
click at [585, 294] on label at bounding box center [582, 297] width 7 height 7
click at [585, 295] on input "checkbox" at bounding box center [582, 298] width 6 height 6
checkbox input "false"
drag, startPoint x: 615, startPoint y: 288, endPoint x: 613, endPoint y: 299, distance: 10.4
click at [615, 294] on label at bounding box center [614, 297] width 7 height 7
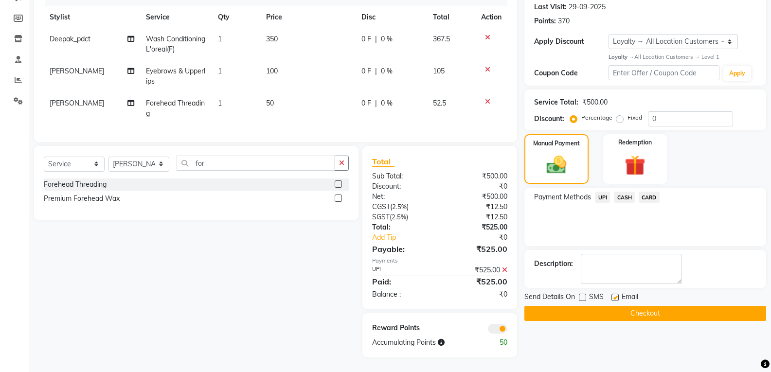
click at [615, 295] on input "checkbox" at bounding box center [614, 298] width 6 height 6
checkbox input "false"
click at [603, 306] on button "Checkout" at bounding box center [645, 313] width 242 height 15
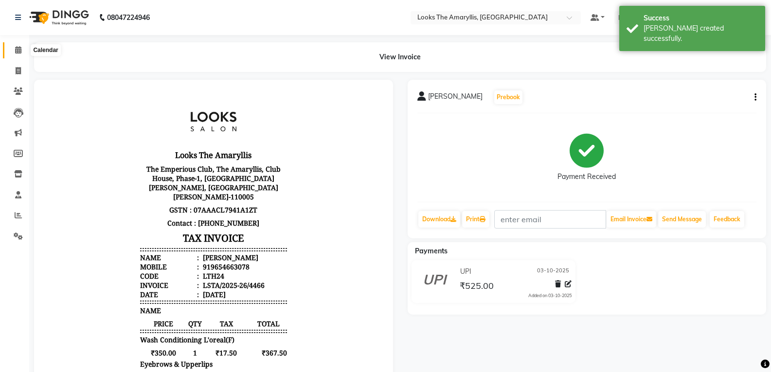
click at [16, 46] on icon at bounding box center [18, 49] width 6 height 7
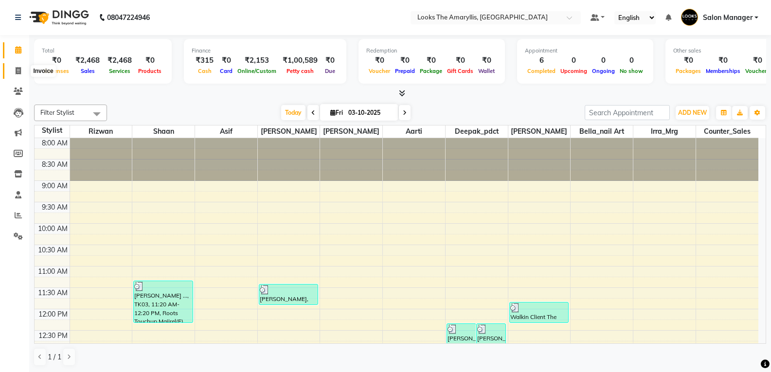
drag, startPoint x: 22, startPoint y: 69, endPoint x: 21, endPoint y: 73, distance: 4.9
click at [21, 69] on span at bounding box center [18, 71] width 17 height 11
select select "service"
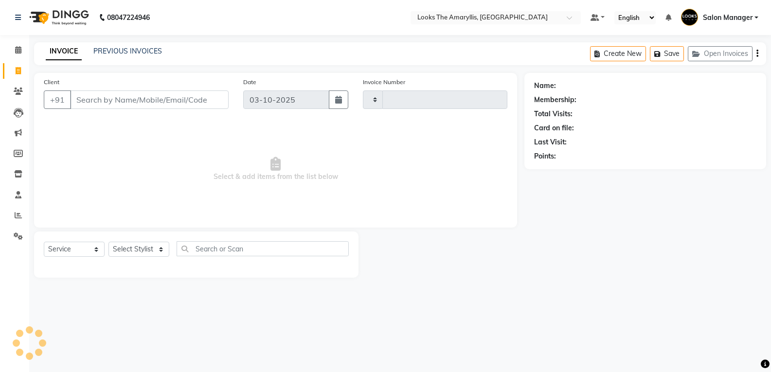
type input "4467"
select select "8939"
click at [117, 104] on input "Client" at bounding box center [150, 99] width 160 height 18
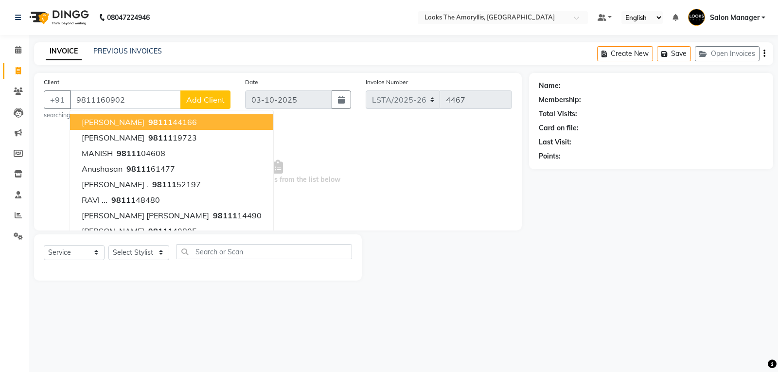
type input "9811160902"
select select "1: Object"
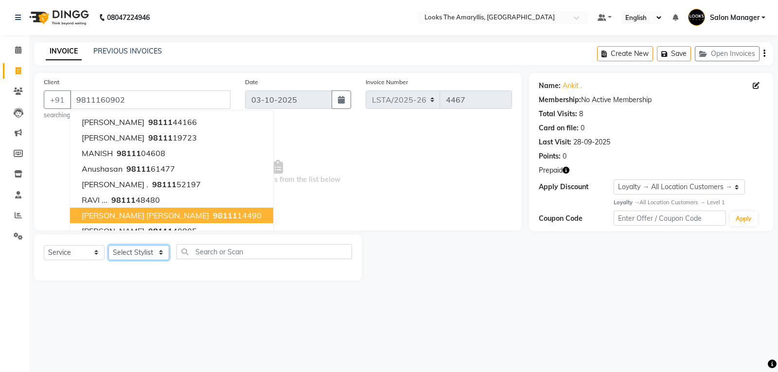
click at [141, 253] on select "Select Stylist [PERSON_NAME] art Counter_Sales Deepak_pdct Irra_Mrg [PERSON_NAM…" at bounding box center [138, 252] width 61 height 15
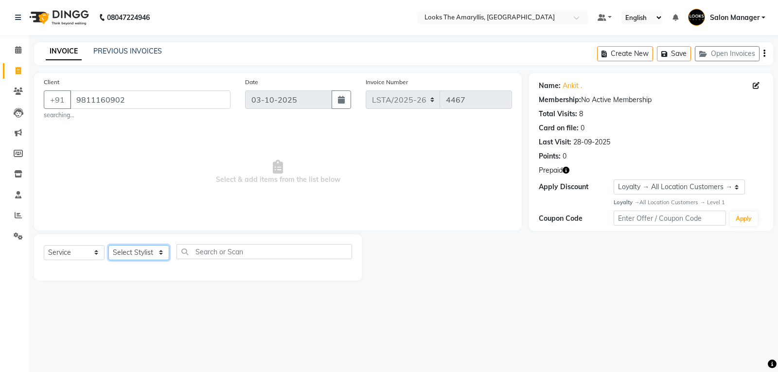
select select "90426"
click at [108, 245] on select "Select Stylist [PERSON_NAME] art Counter_Sales Deepak_pdct Irra_Mrg [PERSON_NAM…" at bounding box center [138, 252] width 61 height 15
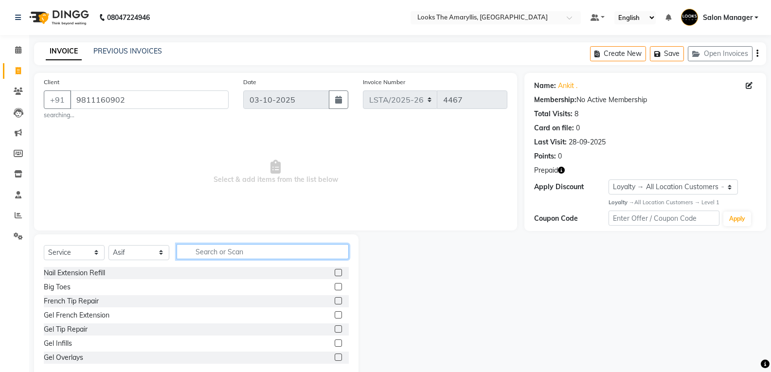
click at [241, 255] on input "text" at bounding box center [262, 251] width 172 height 15
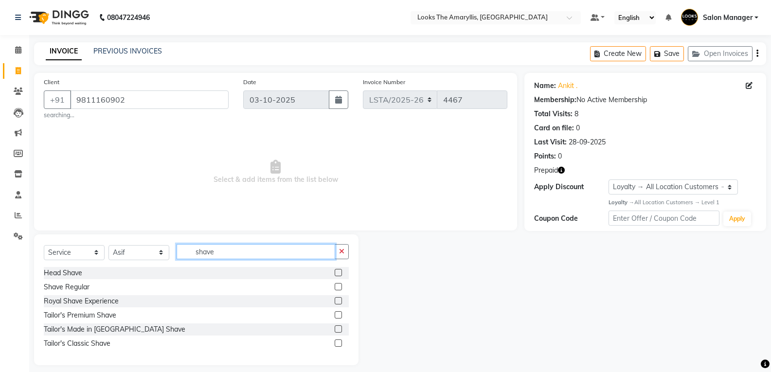
type input "shave"
click at [340, 283] on label at bounding box center [337, 286] width 7 height 7
click at [340, 284] on input "checkbox" at bounding box center [337, 287] width 6 height 6
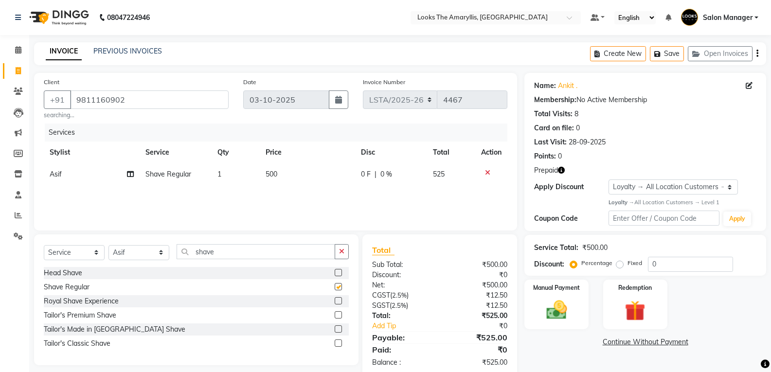
checkbox input "false"
click at [287, 177] on td "500" at bounding box center [308, 174] width 96 height 22
select select "90426"
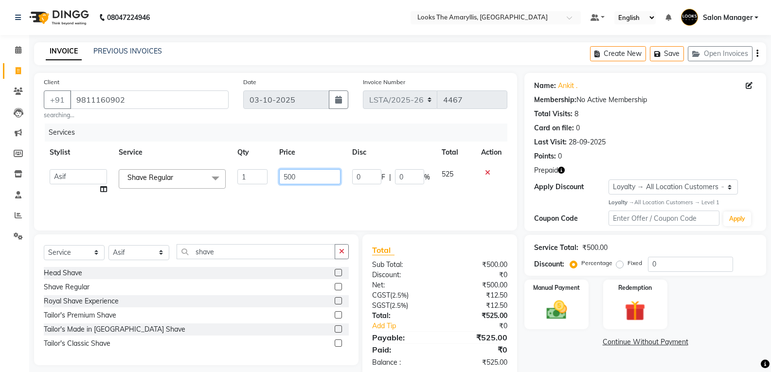
click at [308, 179] on input "500" at bounding box center [309, 176] width 61 height 15
type input "5"
type input "200"
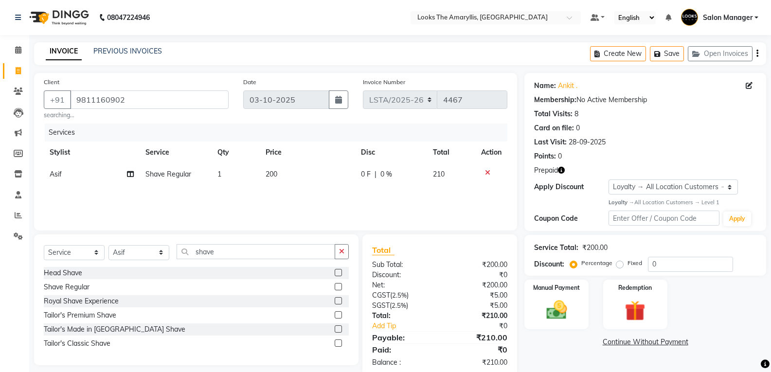
click at [212, 286] on div "Shave Regular" at bounding box center [196, 287] width 305 height 12
click at [626, 309] on img at bounding box center [634, 311] width 35 height 27
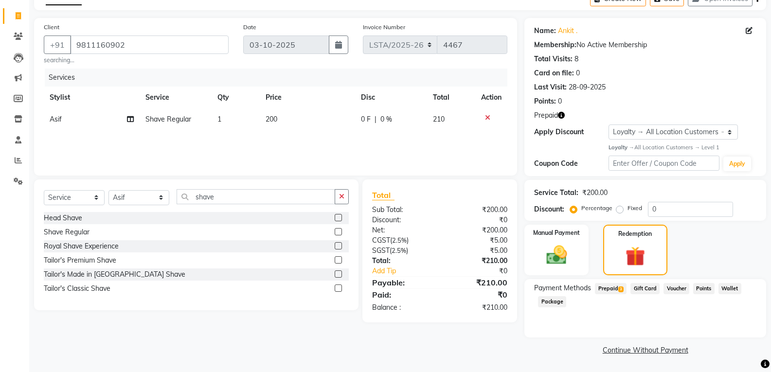
click at [609, 286] on span "Prepaid 3" at bounding box center [611, 288] width 32 height 11
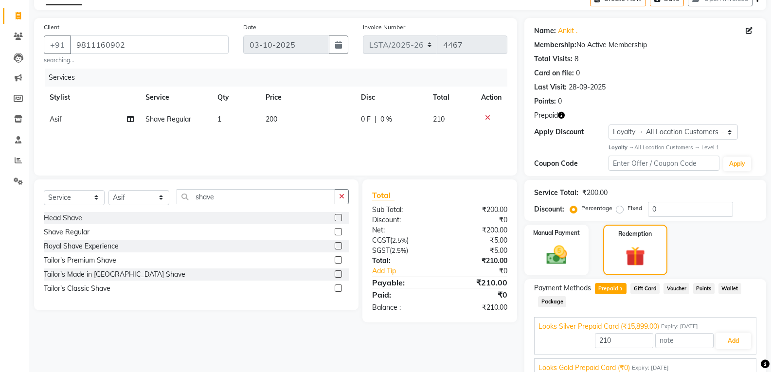
scroll to position [122, 0]
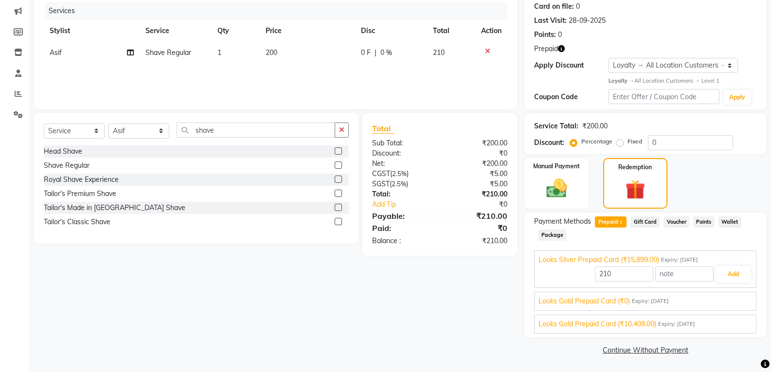
click at [649, 326] on span "Looks Gold Prepaid Card (₹10,409.00)" at bounding box center [597, 324] width 118 height 10
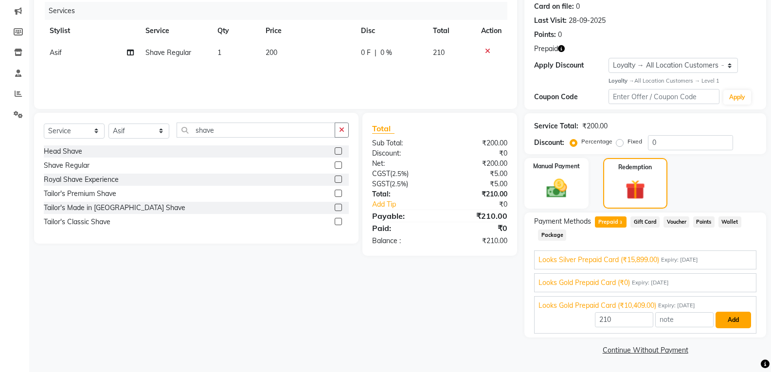
click at [727, 323] on button "Add" at bounding box center [732, 320] width 35 height 17
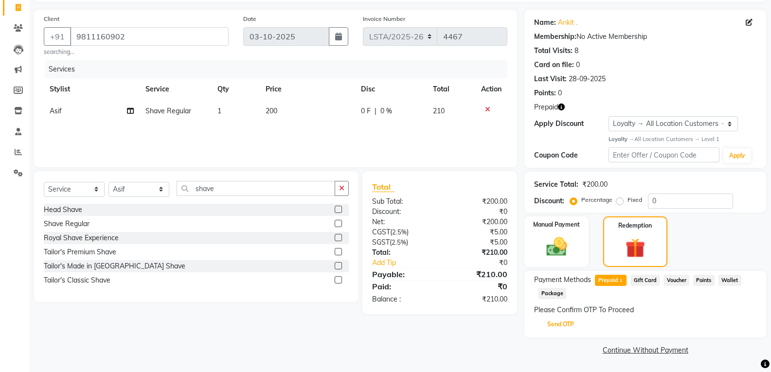
click at [559, 330] on button "Send OTP" at bounding box center [560, 324] width 51 height 17
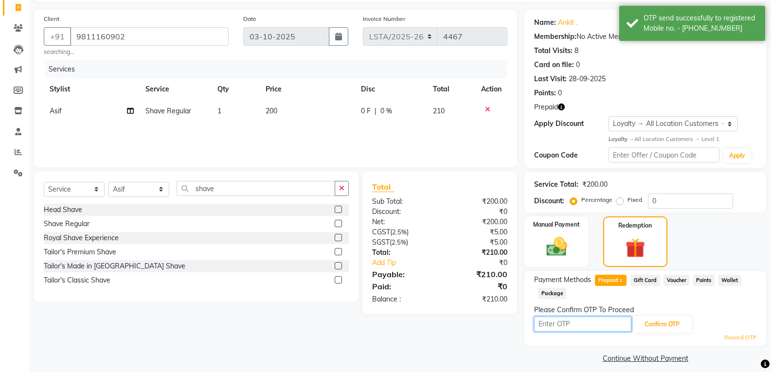
drag, startPoint x: 555, startPoint y: 329, endPoint x: 552, endPoint y: 324, distance: 5.5
click at [555, 329] on input "text" at bounding box center [582, 324] width 97 height 15
type input "3996"
click at [667, 328] on button "Confirm OTP" at bounding box center [661, 324] width 59 height 17
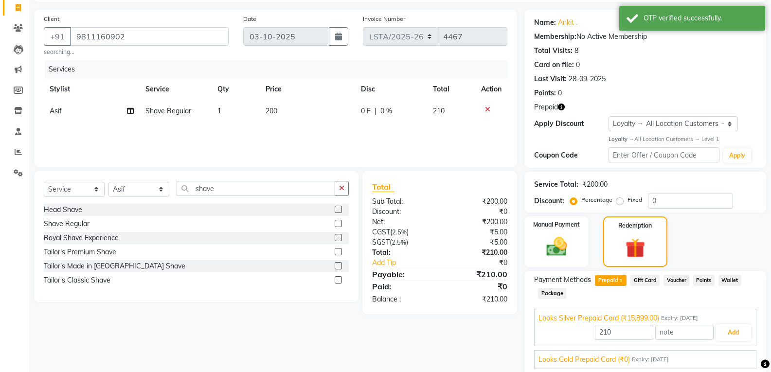
scroll to position [122, 0]
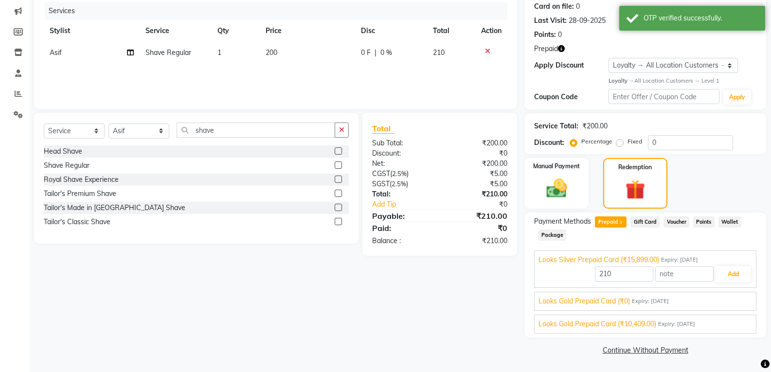
click at [611, 325] on span "Looks Gold Prepaid Card (₹10,409.00)" at bounding box center [597, 324] width 118 height 10
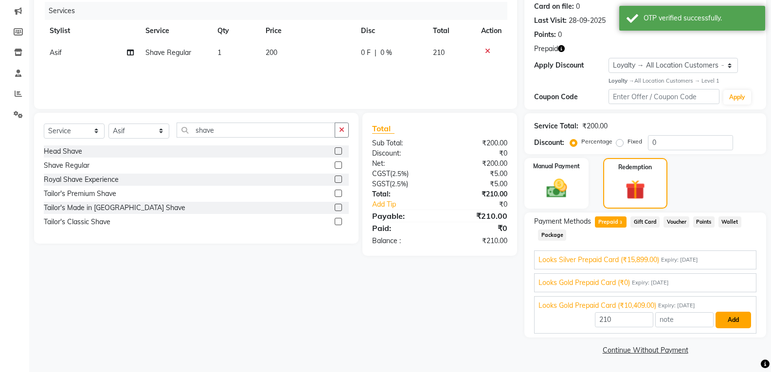
click at [739, 323] on button "Add" at bounding box center [732, 320] width 35 height 17
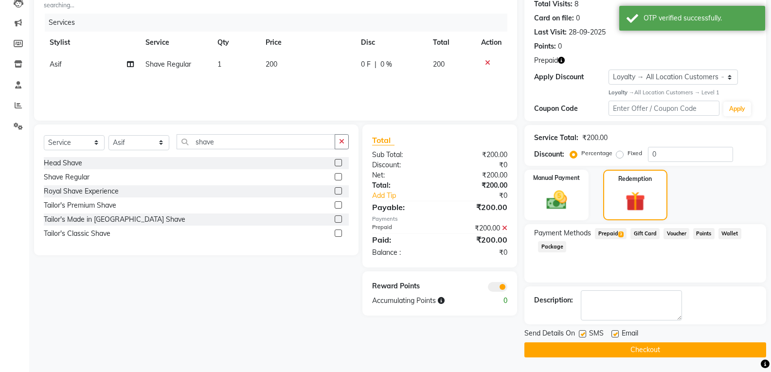
click at [583, 334] on label at bounding box center [582, 333] width 7 height 7
click at [583, 334] on input "checkbox" at bounding box center [582, 334] width 6 height 6
checkbox input "false"
click at [616, 334] on label at bounding box center [614, 333] width 7 height 7
click at [616, 334] on input "checkbox" at bounding box center [614, 334] width 6 height 6
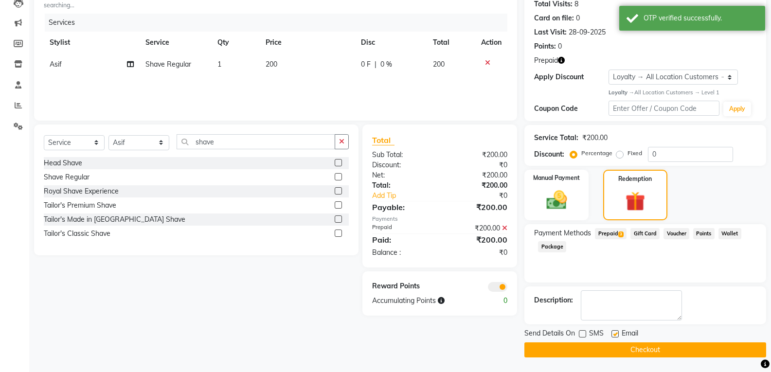
checkbox input "false"
click at [606, 349] on button "Checkout" at bounding box center [645, 349] width 242 height 15
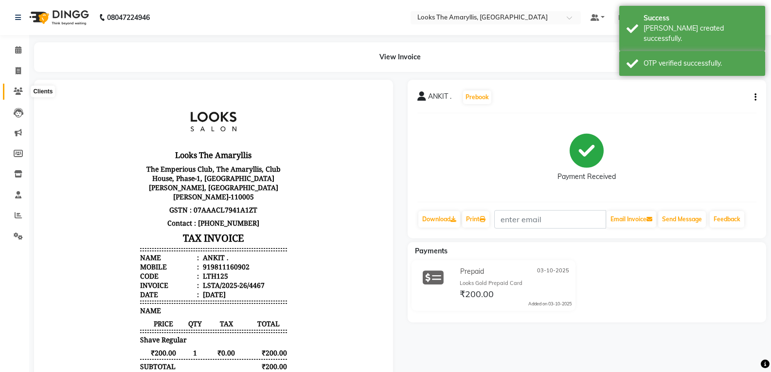
click at [18, 91] on icon at bounding box center [18, 91] width 9 height 7
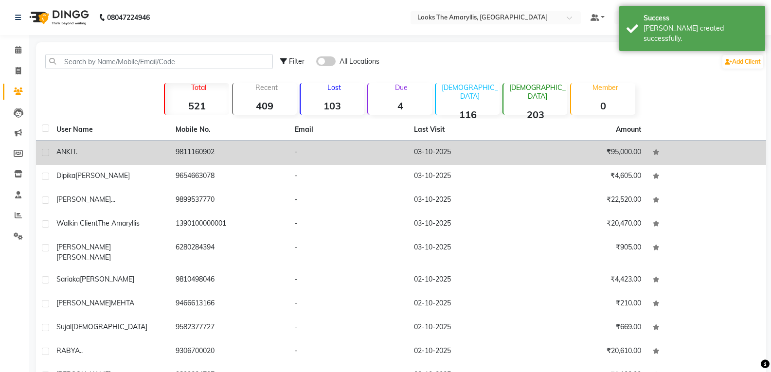
click at [95, 150] on div "ANKIT ." at bounding box center [109, 152] width 107 height 10
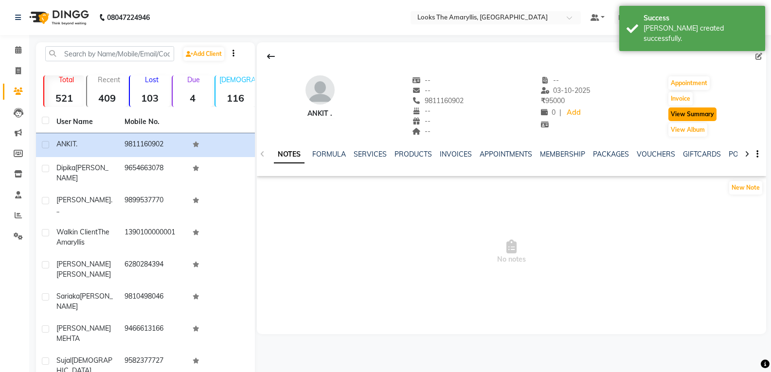
click at [686, 116] on button "View Summary" at bounding box center [692, 114] width 48 height 14
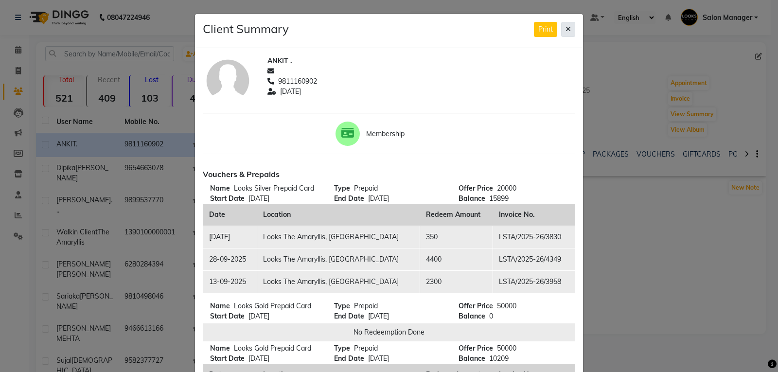
click at [566, 26] on icon at bounding box center [567, 29] width 5 height 7
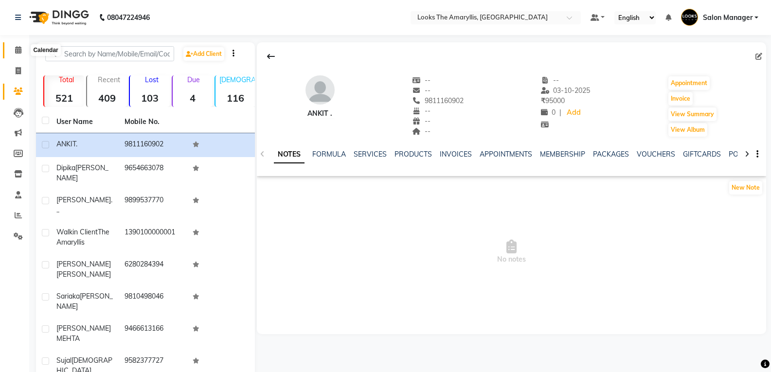
click at [13, 49] on span at bounding box center [18, 50] width 17 height 11
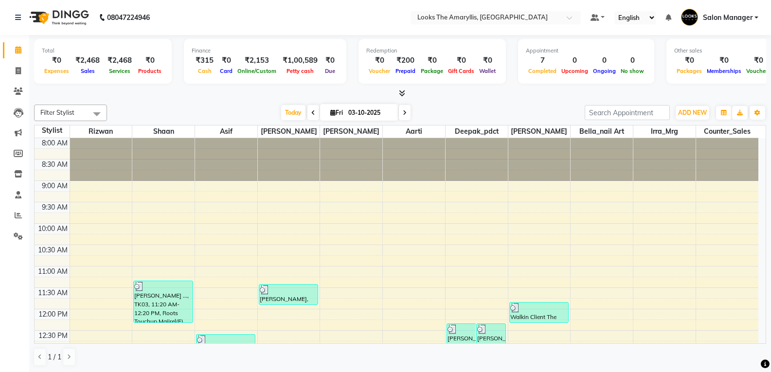
drag, startPoint x: 560, startPoint y: 395, endPoint x: 541, endPoint y: 395, distance: 19.4
click at [541, 371] on html "08047224946 Select Location × Looks The Amaryllis, [GEOGRAPHIC_DATA] Default Pa…" at bounding box center [385, 186] width 771 height 372
click at [16, 73] on icon at bounding box center [18, 70] width 5 height 7
select select "service"
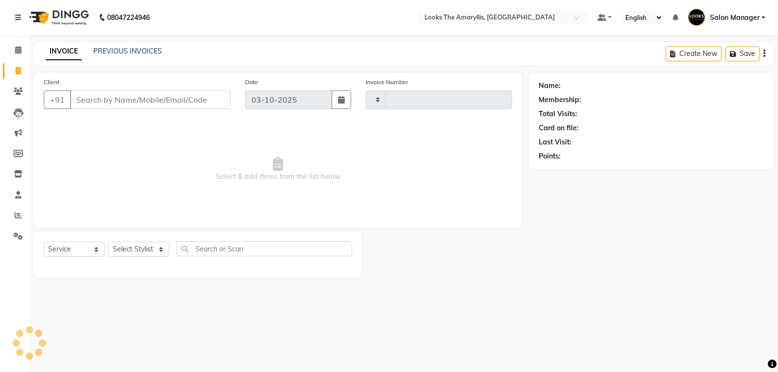
type input "4468"
select select "8939"
click at [108, 99] on input "Client" at bounding box center [150, 99] width 160 height 18
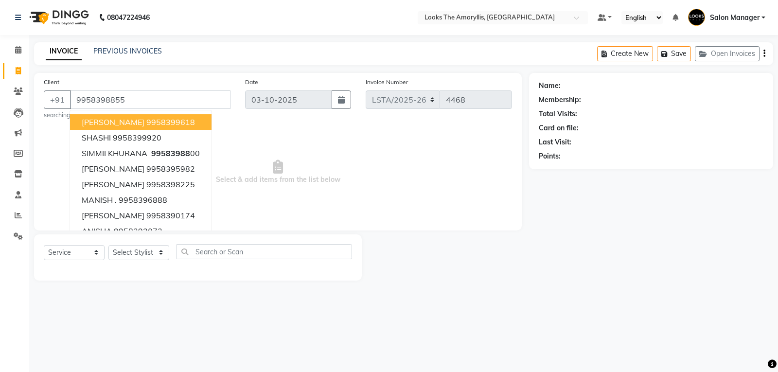
type input "9958398855"
select select "1: Object"
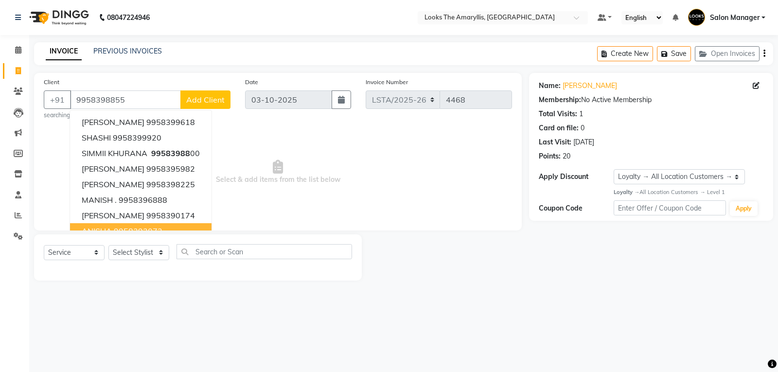
drag, startPoint x: 203, startPoint y: 250, endPoint x: 131, endPoint y: 262, distance: 72.9
click at [133, 261] on div "Select Service Product Membership Package Voucher Prepaid Gift Card Select Styl…" at bounding box center [198, 257] width 328 height 46
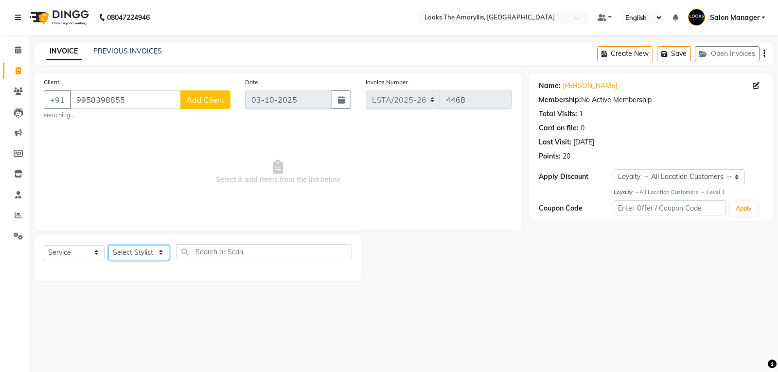
click at [135, 253] on select "Select Stylist [PERSON_NAME] art Counter_Sales Deepak_pdct Irra_Mrg [PERSON_NAM…" at bounding box center [138, 252] width 61 height 15
select select "90426"
click at [108, 245] on select "Select Stylist [PERSON_NAME] art Counter_Sales Deepak_pdct Irra_Mrg [PERSON_NAM…" at bounding box center [138, 252] width 61 height 15
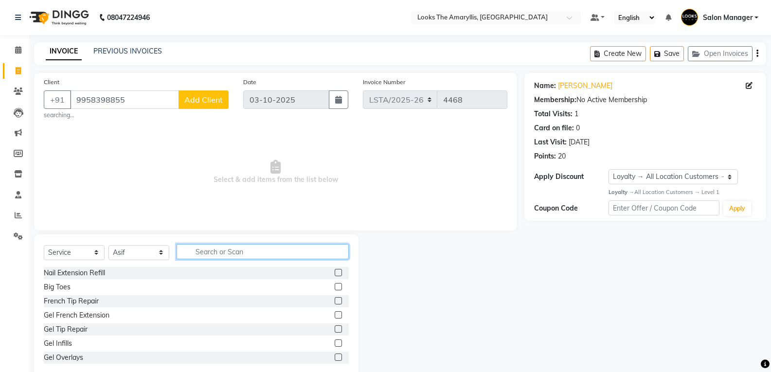
click at [248, 250] on input "text" at bounding box center [262, 251] width 172 height 15
type input "sty"
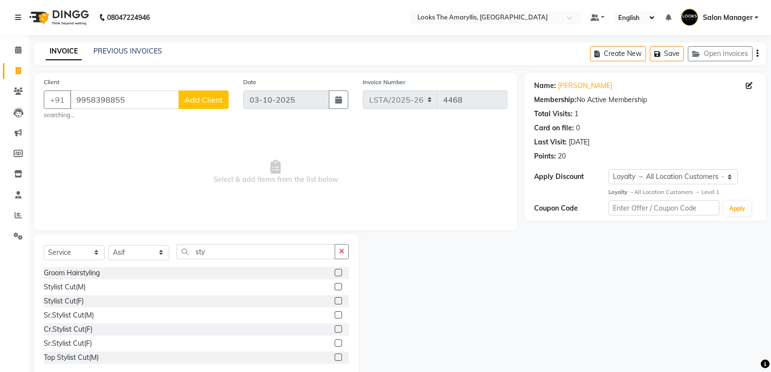
click at [334, 284] on label at bounding box center [337, 286] width 7 height 7
click at [334, 284] on input "checkbox" at bounding box center [337, 287] width 6 height 6
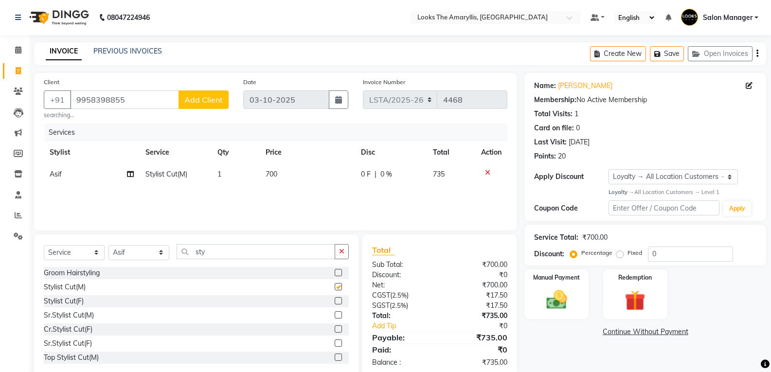
checkbox input "false"
click at [280, 168] on td "700" at bounding box center [308, 174] width 96 height 22
select select "90426"
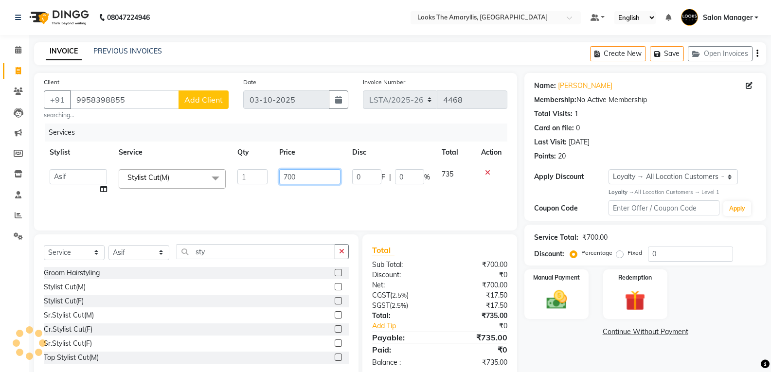
click at [318, 177] on input "700" at bounding box center [309, 176] width 61 height 15
type input "7"
type input "300"
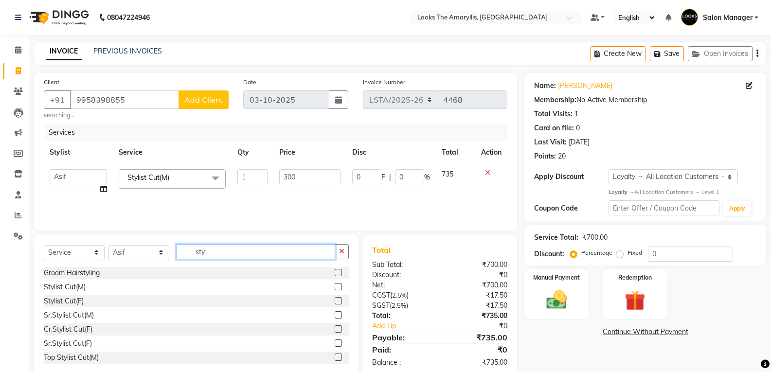
click at [221, 252] on input "sty" at bounding box center [255, 251] width 158 height 15
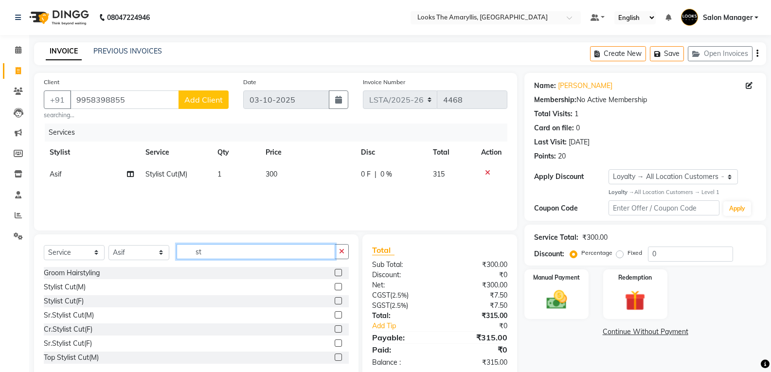
type input "s"
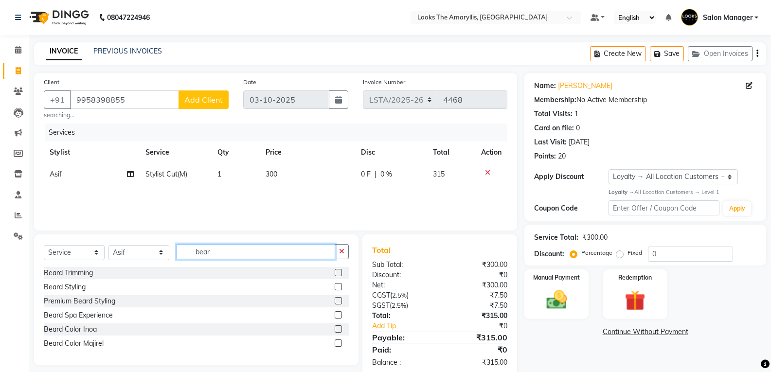
type input "bear"
click at [338, 270] on label at bounding box center [337, 272] width 7 height 7
click at [338, 270] on input "checkbox" at bounding box center [337, 273] width 6 height 6
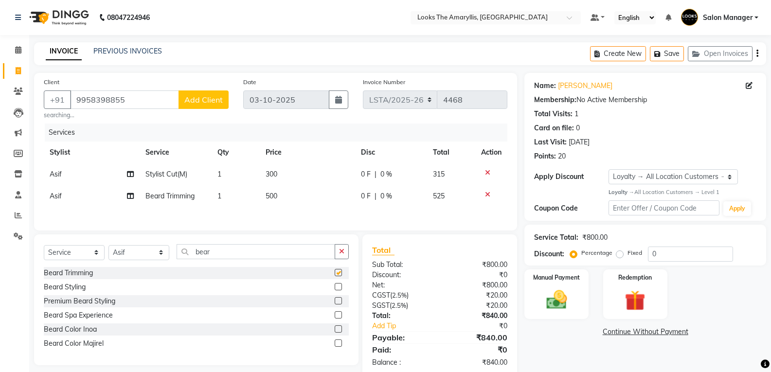
checkbox input "false"
click at [280, 192] on td "500" at bounding box center [308, 196] width 96 height 22
select select "90426"
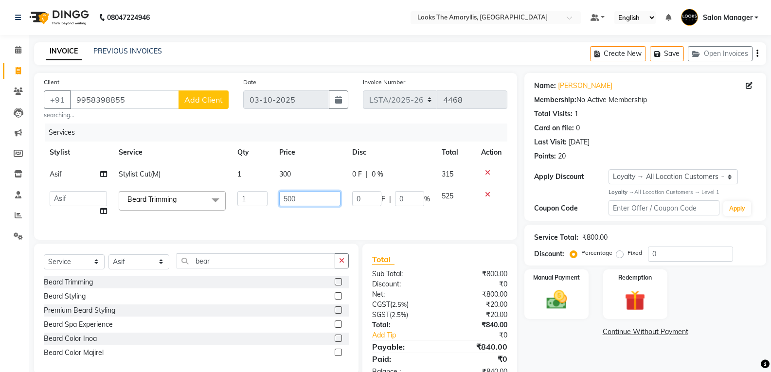
click at [307, 200] on input "500" at bounding box center [309, 198] width 61 height 15
type input "5"
type input "200"
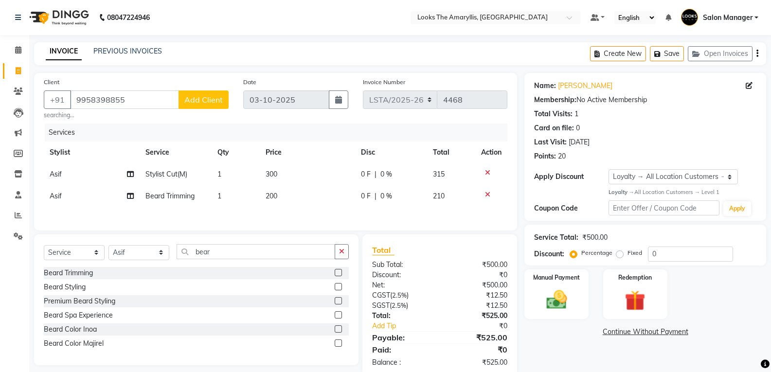
click at [243, 319] on div "[PERSON_NAME] Trimming [PERSON_NAME] Styling Premium [PERSON_NAME] Styling [PER…" at bounding box center [196, 309] width 305 height 85
click at [555, 306] on img at bounding box center [556, 299] width 35 height 25
click at [621, 333] on span "CASH" at bounding box center [624, 332] width 21 height 11
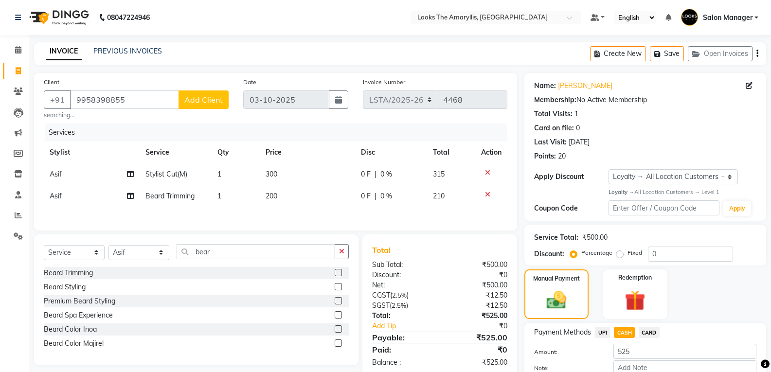
scroll to position [58, 0]
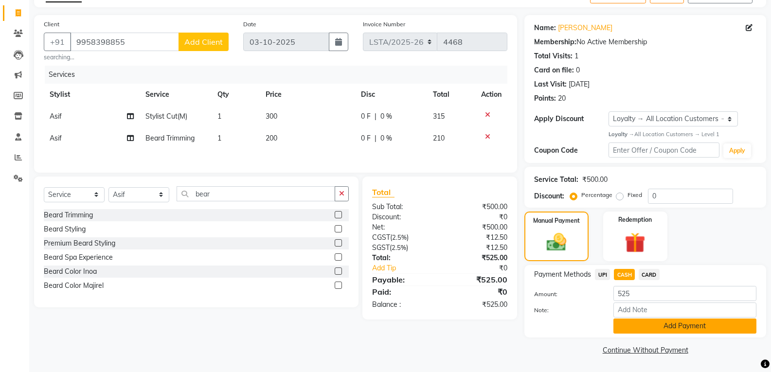
click at [621, 325] on button "Add Payment" at bounding box center [684, 325] width 143 height 15
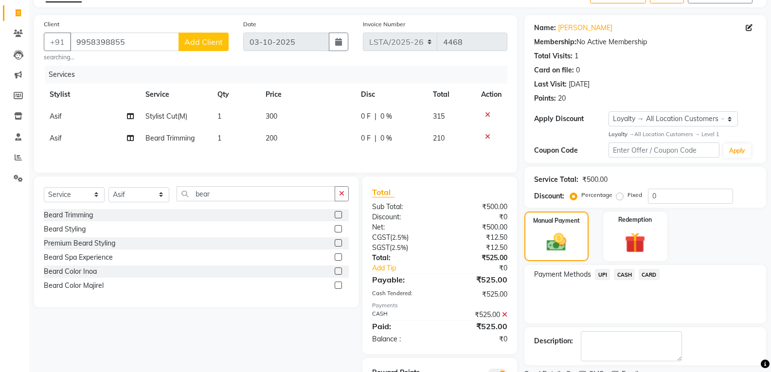
scroll to position [104, 0]
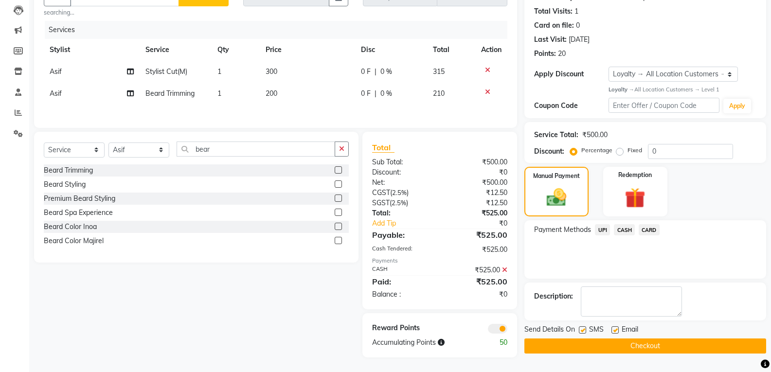
click at [585, 331] on label at bounding box center [582, 329] width 7 height 7
click at [585, 331] on input "checkbox" at bounding box center [582, 330] width 6 height 6
checkbox input "false"
drag, startPoint x: 613, startPoint y: 328, endPoint x: 616, endPoint y: 336, distance: 8.9
click at [613, 328] on label at bounding box center [614, 329] width 7 height 7
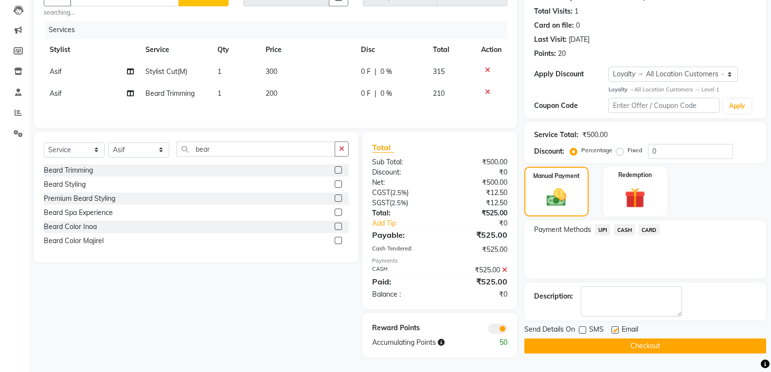
click at [613, 328] on input "checkbox" at bounding box center [614, 330] width 6 height 6
checkbox input "false"
click at [618, 340] on button "Checkout" at bounding box center [645, 345] width 242 height 15
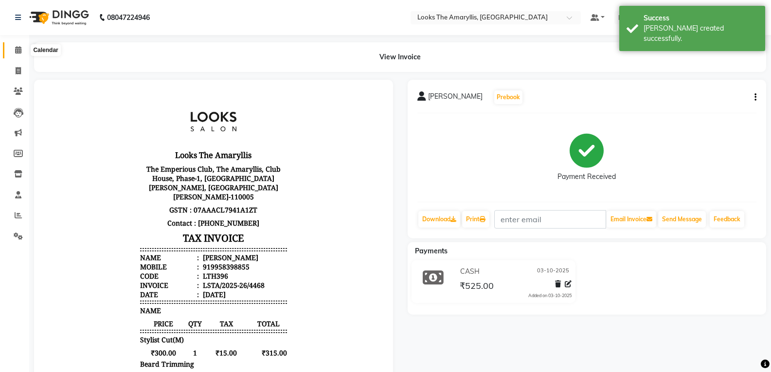
click at [17, 47] on icon at bounding box center [18, 49] width 6 height 7
